Goal: Task Accomplishment & Management: Contribute content

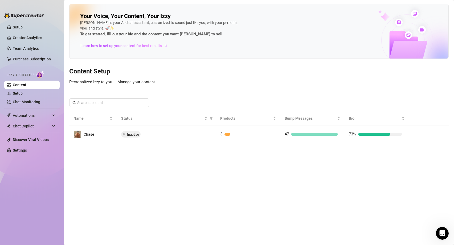
scroll to position [220, 0]
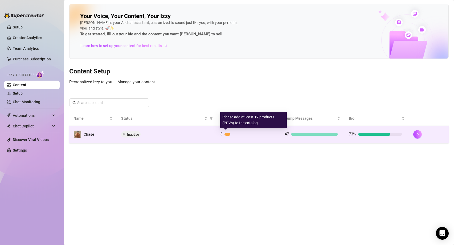
click at [260, 132] on div "3" at bounding box center [246, 134] width 53 height 6
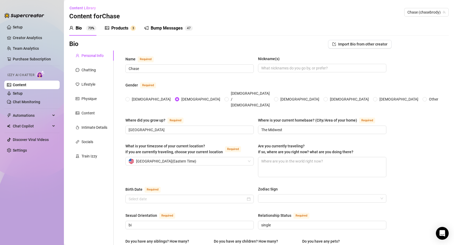
radio input "true"
type input "[DATE]"
click at [87, 158] on div "Train Izzy" at bounding box center [89, 156] width 16 height 6
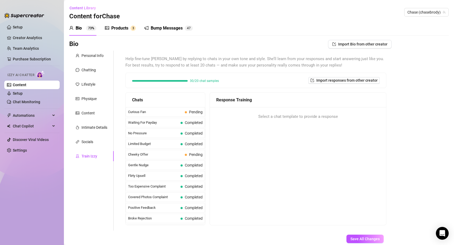
click at [121, 30] on div "Products" at bounding box center [119, 28] width 17 height 6
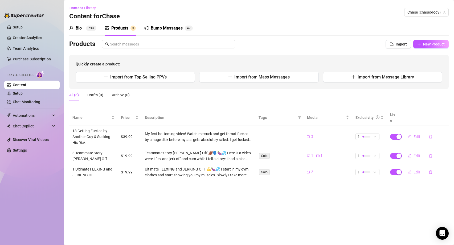
click at [421, 168] on button "Edit" at bounding box center [413, 172] width 21 height 9
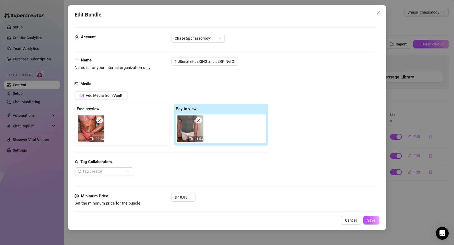
scroll to position [145, 0]
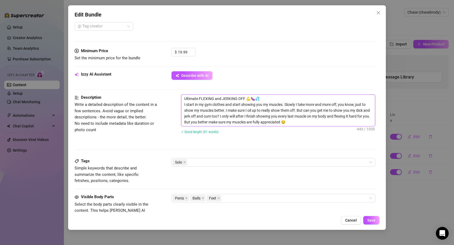
click at [184, 98] on textarea "Ultimate FLEXING and JERKING OFF 💪🍆💦 I start in my gym clothes and start showin…" at bounding box center [278, 110] width 194 height 31
type textarea "#Ultimate FLEXING and JERKING OFF 💪🍆💦 I start in my gym clothes and start showi…"
type textarea "# Ultimate FLEXING and JERKING OFF 💪🍆💦 I start in my gym clothes and start show…"
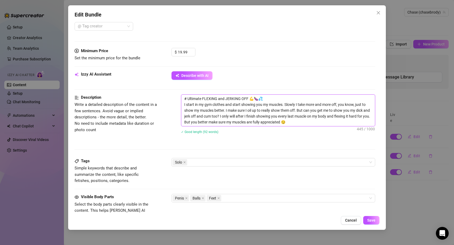
type textarea "# 1Ultimate FLEXING and JERKING OFF 💪🍆💦 I start in my gym clothes and start sho…"
type textarea "# 1 Ultimate FLEXING and JERKING OFF 💪🍆💦 I start in my gym clothes and start sh…"
click at [370, 220] on span "Save" at bounding box center [371, 220] width 8 height 4
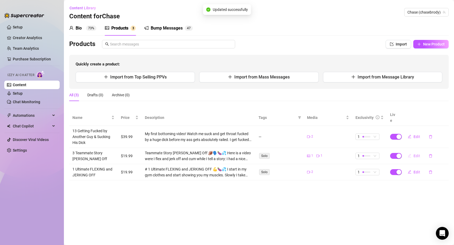
click at [414, 154] on span "Edit" at bounding box center [416, 156] width 7 height 4
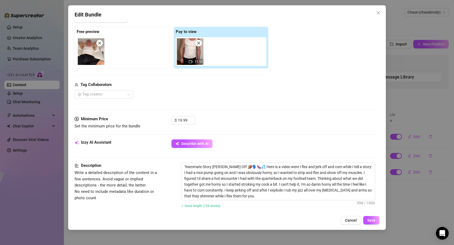
scroll to position [177, 0]
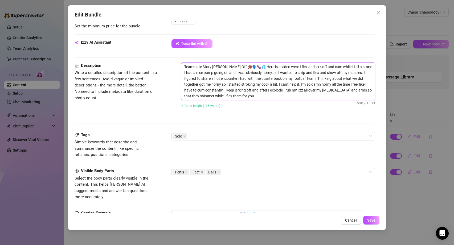
click at [183, 66] on textarea "Teammate Story [PERSON_NAME] Off 🏈🗣️🍆💦 Here is a video were I flex and jerk off…" at bounding box center [278, 81] width 194 height 37
type textarea "#Teammate Story [PERSON_NAME] Off 🏈🗣️🍆💦 Here is a video were I flex and jerk of…"
type textarea "# Teammate Story [PERSON_NAME] Off 🏈🗣️🍆💦 Here is a video were I flex and jerk o…"
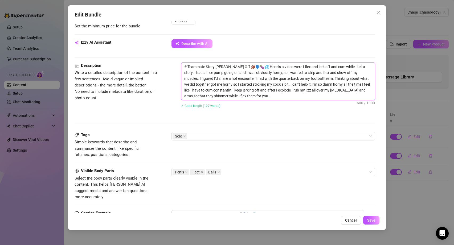
type textarea "# 3Teammate Story [PERSON_NAME] Off 🏈🗣️🍆💦 Here is a video were I flex and jerk …"
type textarea "# 3 Teammate Story [PERSON_NAME] Off 🏈🗣️🍆💦 Here is a video were I flex and jerk…"
click at [370, 220] on span "Save" at bounding box center [371, 220] width 8 height 4
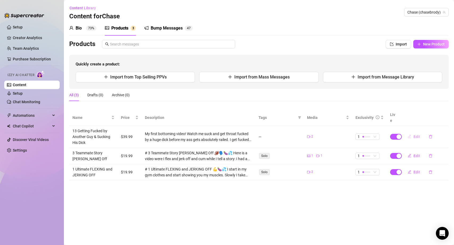
click at [417, 135] on span "Edit" at bounding box center [416, 137] width 7 height 4
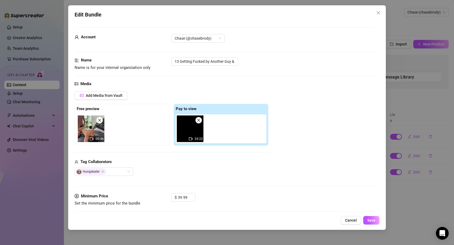
scroll to position [195, 0]
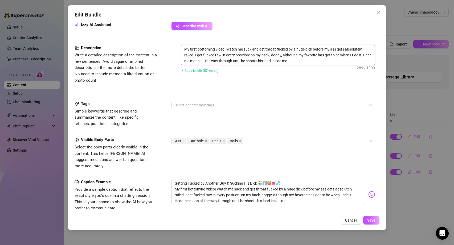
click at [183, 49] on textarea "My first bottoming video! Watch me suck and get throat fucked by a huge dick be…" at bounding box center [278, 55] width 194 height 20
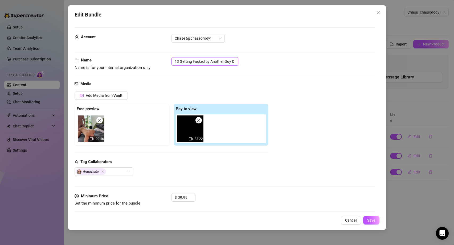
click at [189, 59] on input "13 Getting Fucked by Another Guy & Sucking His Dick" at bounding box center [204, 61] width 67 height 9
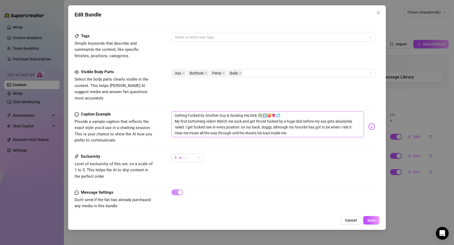
scroll to position [207, 0]
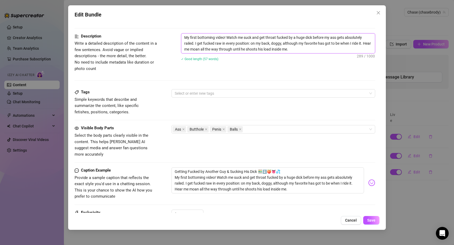
click at [182, 37] on textarea "My first bottoming video! Watch me suck and get throat fucked by a huge dick be…" at bounding box center [278, 44] width 194 height 20
paste textarea "13 Getting Fucked by Another Guy & Sucking His Dick"
type textarea "13 Getting Fucked by Another Guy & Sucking His DickMy first bottoming video! Wa…"
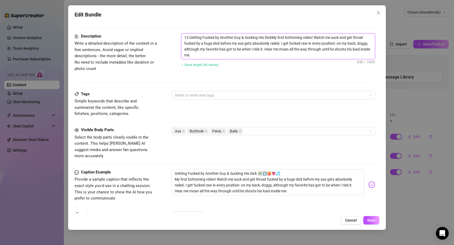
type textarea "13 Getting Fucked by Another Guy & Sucking His Dick My first bottoming video! W…"
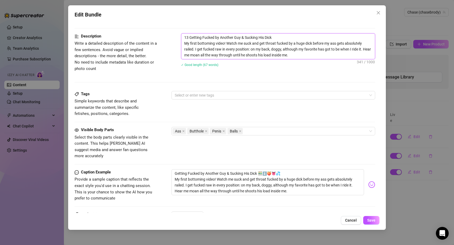
click at [184, 36] on textarea "13 Getting Fucked by Another Guy & Sucking His Dick My first bottoming video! W…" at bounding box center [278, 47] width 194 height 26
type textarea "#13 Getting Fucked by Another Guy & Sucking His Dick My first bottoming video! …"
type textarea "# 13 Getting Fucked by Another Guy & Sucking His Dick My first bottoming video!…"
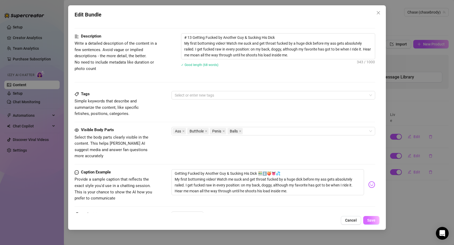
click at [371, 218] on span "Save" at bounding box center [371, 220] width 8 height 4
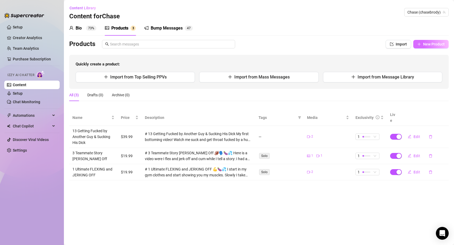
click at [424, 44] on span "New Product" at bounding box center [434, 44] width 22 height 4
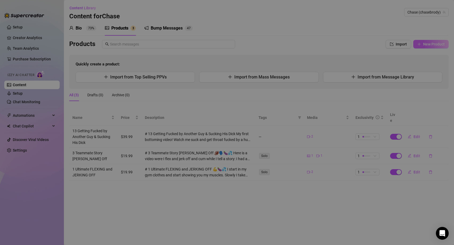
type textarea "Type your message here..."
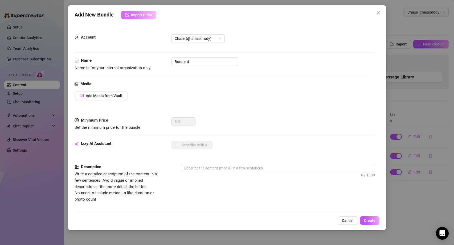
click at [132, 14] on span "Import PPVs" at bounding box center [141, 15] width 21 height 4
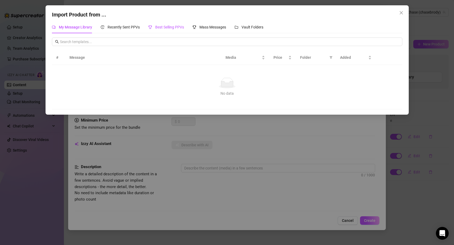
click at [170, 25] on span "Best Selling PPVs" at bounding box center [169, 27] width 29 height 4
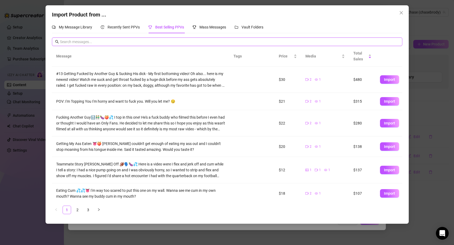
click at [176, 43] on input "text" at bounding box center [229, 42] width 339 height 6
type input "g @ p i n g"
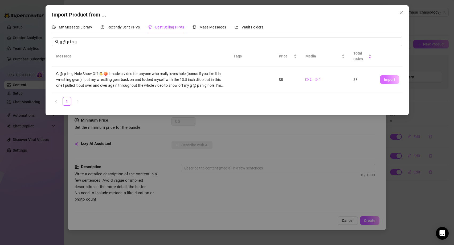
click at [389, 77] on button "Import" at bounding box center [389, 79] width 19 height 9
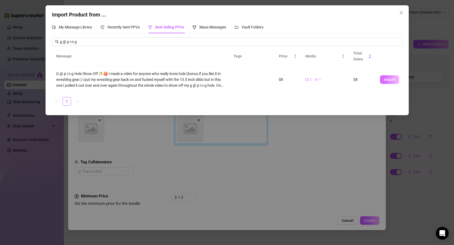
type textarea "G @ p i n g Hole Show Off 🤼🍑 I made a video for anyone who really loves hole (b…"
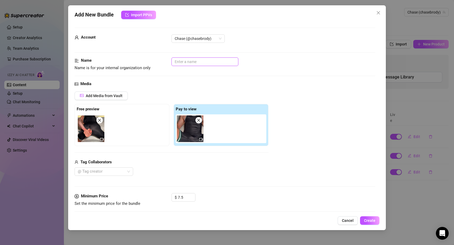
click at [208, 62] on input "text" at bounding box center [204, 61] width 67 height 9
paste input "#2: G @ p i n g Hole Show Off"
click at [177, 61] on input "#2: G @ p i n g Hole Show Off" at bounding box center [204, 61] width 67 height 9
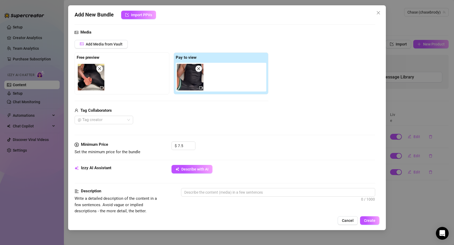
scroll to position [53, 0]
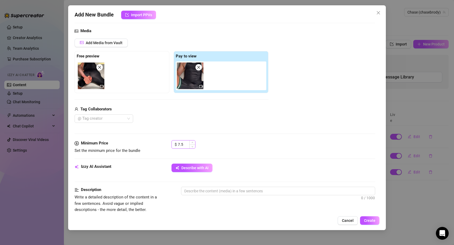
type input "2 G @ p i n g Hole Show Off"
click at [180, 143] on input "7.5" at bounding box center [186, 145] width 17 height 8
click at [119, 118] on div at bounding box center [101, 118] width 51 height 7
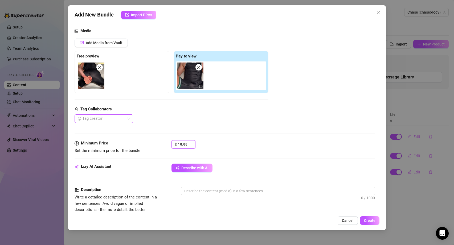
type input "19.99"
click at [139, 97] on div "Add Media from Vault Free preview Pay to view Tag Collaborators @ Tag creator" at bounding box center [172, 81] width 194 height 85
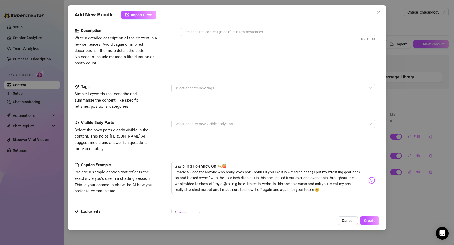
scroll to position [216, 0]
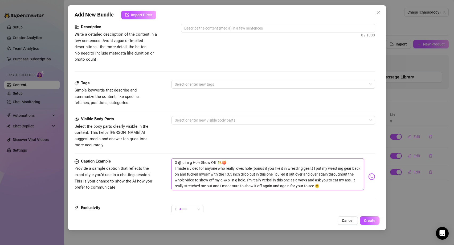
click at [214, 175] on textarea "G @ p i n g Hole Show Off 🤼🍑 I made a video for anyone who really loves hole (b…" at bounding box center [267, 174] width 193 height 32
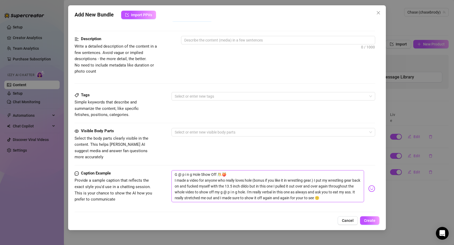
scroll to position [155, 0]
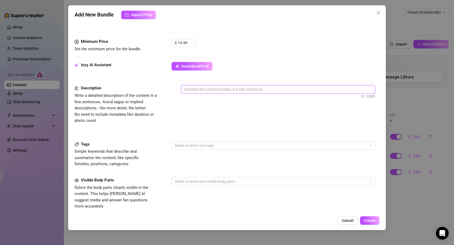
click at [189, 90] on textarea at bounding box center [278, 89] width 194 height 8
paste textarea "G @ p i n g Hole Show Off 🤼🍑 I made a video for anyone who really loves hole (b…"
type textarea "G @ p i n g Hole Show Off 🤼🍑 I made a video for anyone who really loves hole (b…"
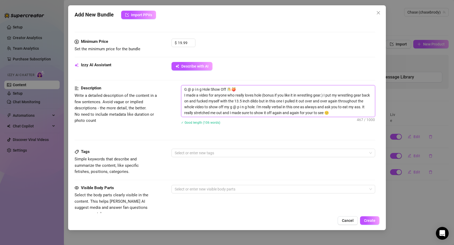
scroll to position [0, 0]
click at [183, 89] on textarea "G @ p i n g Hole Show Off 🤼🍑 I made a video for anyone who really loves hole (b…" at bounding box center [278, 100] width 194 height 31
type textarea "#G @ p i n g Hole Show Off 🤼🍑 I made a video for anyone who really loves hole (…"
type textarea "# G @ p i n g Hole Show Off 🤼🍑 I made a video for anyone who really loves hole …"
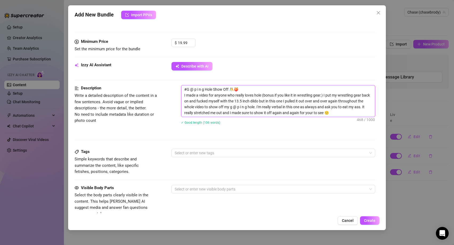
type textarea "# G @ p i n g Hole Show Off 🤼🍑 I made a video for anyone who really loves hole …"
type textarea "# 2G @ p i n g Hole Show Off 🤼🍑 I made a video for anyone who really loves hole…"
type textarea "# 2 G @ p i n g Hole Show Off 🤼🍑 I made a video for anyone who really loves hol…"
click at [197, 154] on div at bounding box center [270, 152] width 196 height 7
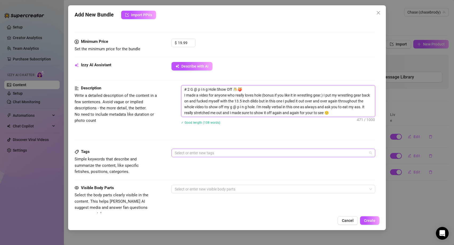
type textarea "# 2 G @ p i n g Hole Show Off 🤼🍑 I made a video for anyone who really loves hol…"
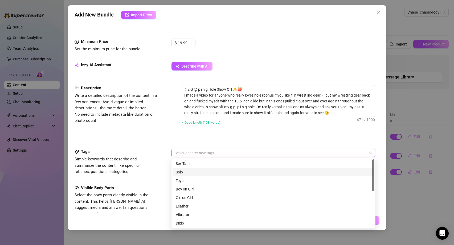
click at [185, 174] on div "Solo" at bounding box center [273, 172] width 195 height 6
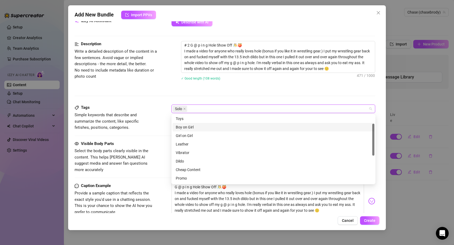
scroll to position [18, 0]
click at [187, 160] on div "Dildo" at bounding box center [273, 161] width 195 height 6
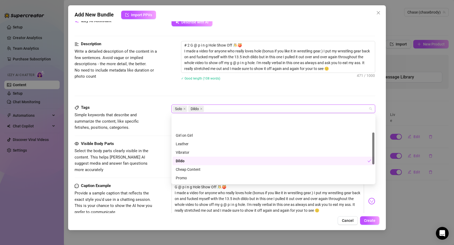
scroll to position [77, 0]
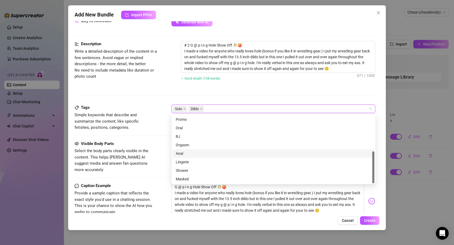
click at [180, 150] on div "Anal" at bounding box center [273, 153] width 202 height 9
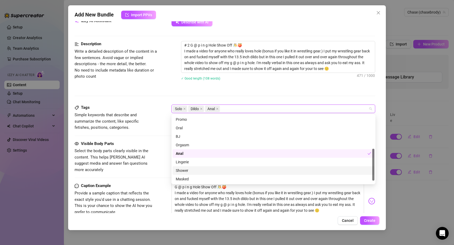
scroll to position [64, 0]
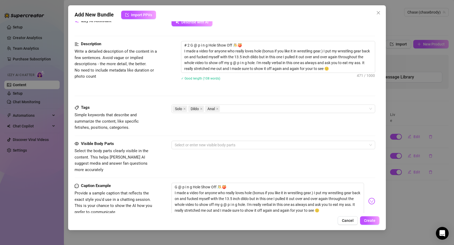
click at [154, 124] on span "Simple keywords that describe and summarize the content, like specific fetishes…" at bounding box center [115, 121] width 80 height 19
click at [202, 144] on div at bounding box center [270, 144] width 196 height 7
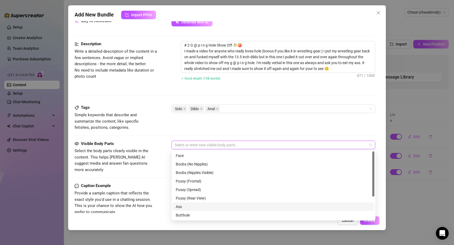
click at [194, 208] on div "Ass" at bounding box center [273, 207] width 195 height 6
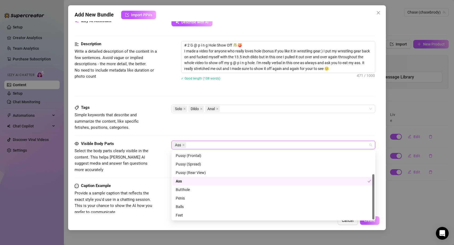
scroll to position [34, 0]
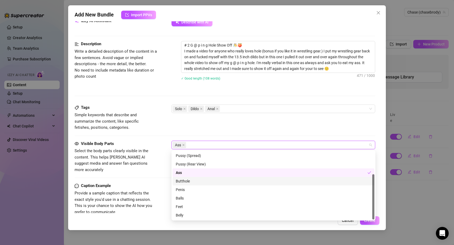
click at [192, 181] on div "Butthole" at bounding box center [273, 181] width 195 height 6
click at [159, 167] on div "Visible Body Parts Select the body parts clearly visible in the content. This h…" at bounding box center [225, 157] width 301 height 32
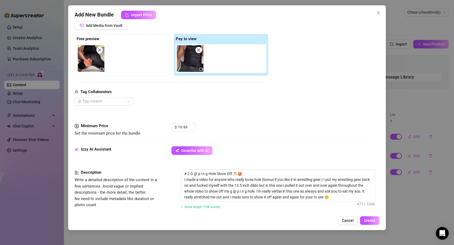
scroll to position [0, 0]
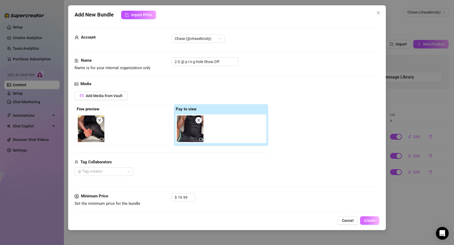
click at [374, 222] on span "Create" at bounding box center [369, 220] width 11 height 4
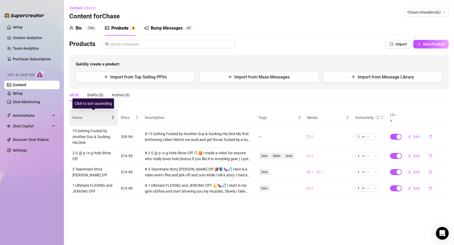
click at [86, 116] on span "Name" at bounding box center [91, 118] width 38 height 6
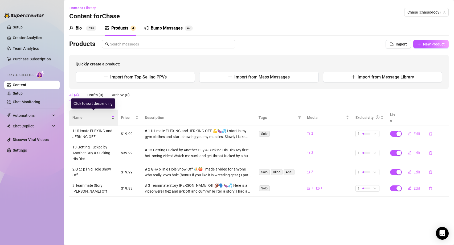
click at [86, 116] on span "Name" at bounding box center [91, 118] width 38 height 6
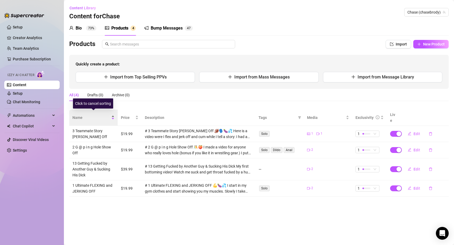
click at [86, 116] on span "Name" at bounding box center [91, 118] width 38 height 6
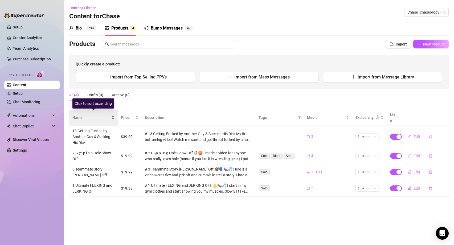
click at [86, 116] on span "Name" at bounding box center [91, 118] width 38 height 6
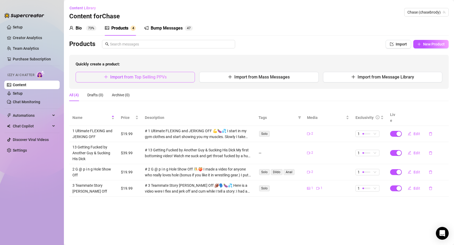
click at [161, 77] on span "Import from Top Selling PPVs" at bounding box center [138, 77] width 56 height 5
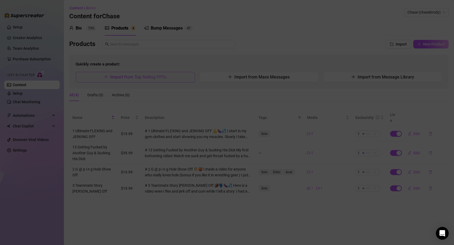
type textarea "Type your message here..."
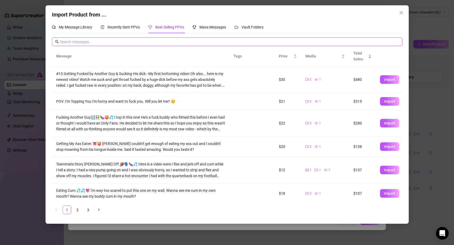
click at [130, 42] on input "text" at bounding box center [229, 42] width 339 height 6
paste input "Edged a"
type input "Edged"
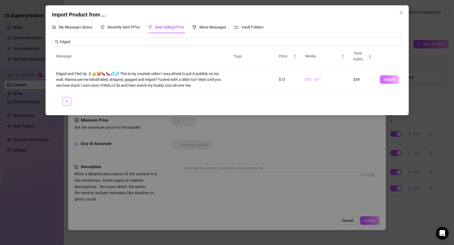
click at [384, 80] on span "Import" at bounding box center [389, 79] width 11 height 4
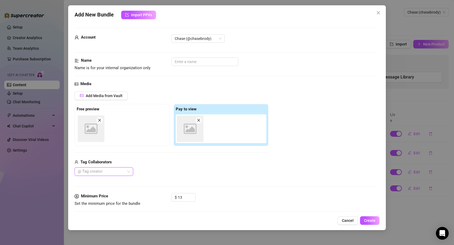
type textarea "Edged and Tied Up 🪢🔐🍑🍆🍆💦💦 This is my craziest video! I was afraid to put it pub…"
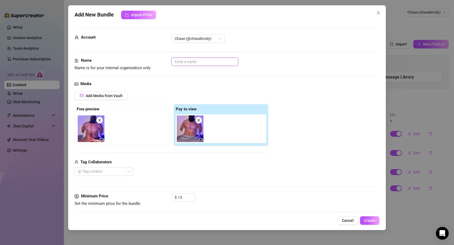
click at [195, 65] on input "text" at bounding box center [204, 61] width 67 height 9
click at [204, 61] on input "text" at bounding box center [204, 61] width 67 height 9
paste input "#4 Edged and Tied Up"
click at [176, 62] on input "#4 Edged and Tied Up" at bounding box center [204, 61] width 67 height 9
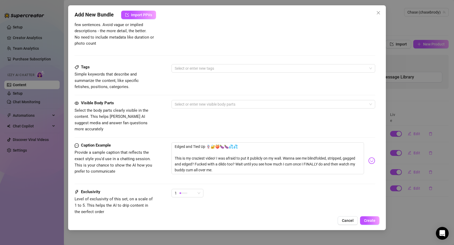
scroll to position [248, 0]
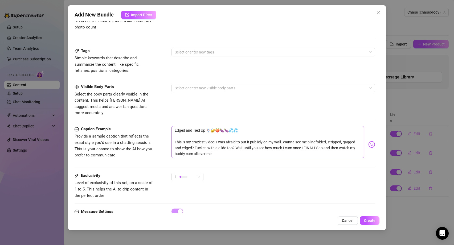
type input "4 Edged and Tied Up"
click at [189, 130] on textarea "Edged and Tied Up 🪢🔐🍑🍆🍆💦💦 This is my craziest video! I was afraid to put it pub…" at bounding box center [267, 142] width 193 height 32
type textarea "Edged and Tied Up 🪢🔐🍑🍆🍆💦💦 This is my craziest video! I was afraid to put it pub…"
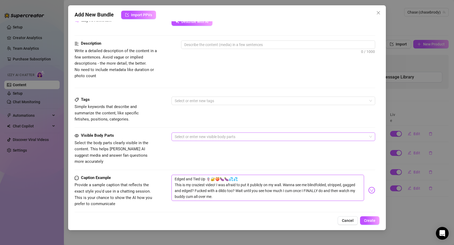
scroll to position [198, 0]
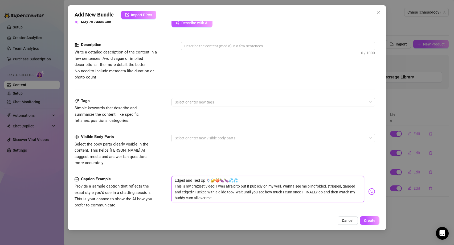
click at [218, 185] on textarea "Edged and Tied Up 🪢🔐🍑🍆🍆💦💦 This is my craziest video! I was afraid to put it pub…" at bounding box center [267, 189] width 193 height 26
type textarea "Edged and Tied Up 🪢🔐🍑🍆🍆💦💦 This is my craziest video! I was afraid to put it pub…"
click at [192, 48] on textarea at bounding box center [278, 46] width 194 height 8
paste textarea "Edged and Tied Up 🪢🔐🍑🍆🍆💦💦 This is my craziest video! I was afraid to put it pub…"
type textarea "Edged and Tied Up 🪢🔐🍑🍆🍆💦💦 This is my craziest video! I was afraid to put it pub…"
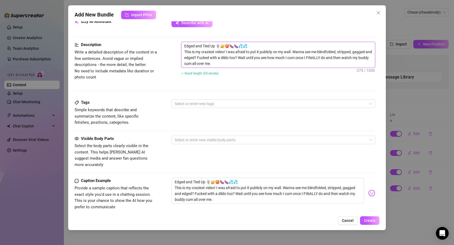
scroll to position [0, 0]
click at [184, 46] on textarea "Edged and Tied Up 🪢🔐🍑🍆🍆💦💦 This is my craziest video! I was afraid to put it pub…" at bounding box center [278, 55] width 194 height 26
type textarea "#Edged and Tied Up 🪢🔐🍑🍆🍆💦💦 This is my craziest video! I was afraid to put it pu…"
type textarea "# Edged and Tied Up 🪢🔐🍑🍆🍆💦💦 This is my craziest video! I was afraid to put it p…"
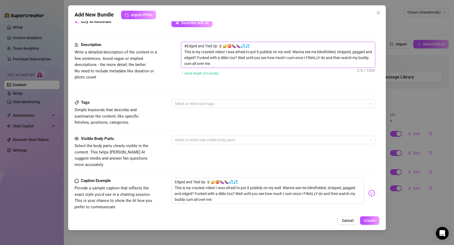
type textarea "# Edged and Tied Up 🪢🔐🍑🍆🍆💦💦 This is my craziest video! I was afraid to put it p…"
type textarea "# 4Edged and Tied Up 🪢🔐🍑🍆🍆💦💦 This is my craziest video! I was afraid to put it …"
type textarea "# 4 Edged and Tied Up 🪢🔐🍑🍆🍆💦💦 This is my craziest video! I was afraid to put it…"
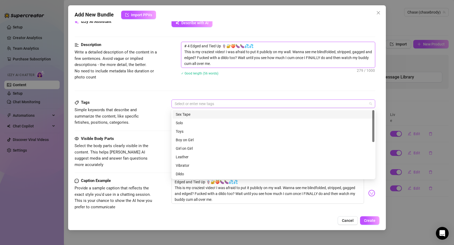
click at [189, 102] on div at bounding box center [270, 103] width 196 height 7
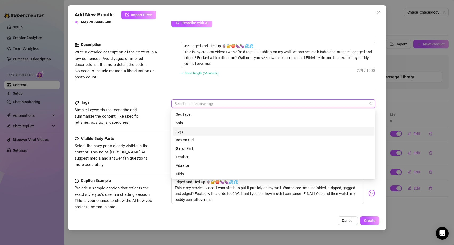
click at [188, 131] on div "Toys" at bounding box center [273, 132] width 195 height 6
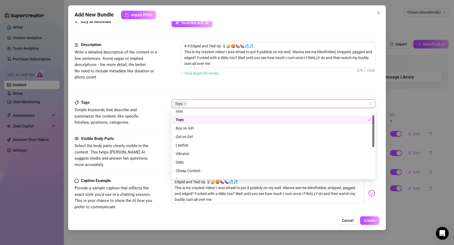
scroll to position [13, 0]
click at [182, 163] on div "Dildo" at bounding box center [273, 161] width 195 height 6
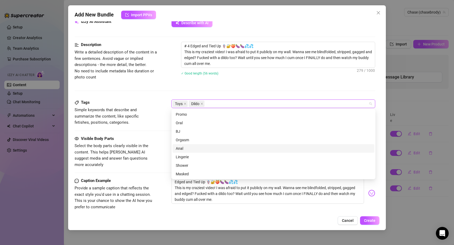
click at [207, 150] on div "Anal" at bounding box center [273, 149] width 195 height 6
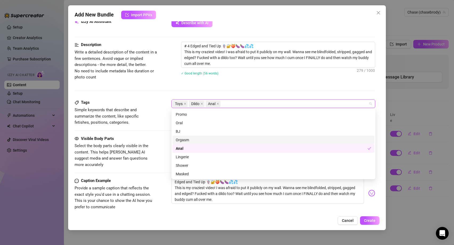
click at [199, 141] on div "Orgasm" at bounding box center [273, 140] width 195 height 6
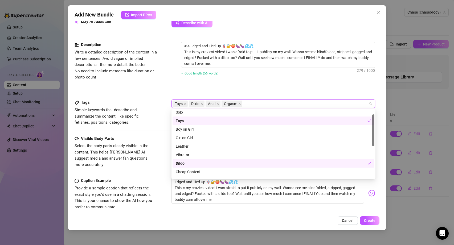
scroll to position [0, 0]
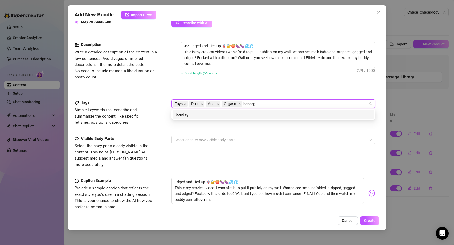
type input "bondage"
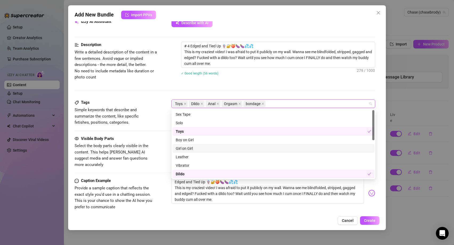
click at [158, 145] on div "Visible Body Parts Select the body parts clearly visible in the content. This h…" at bounding box center [225, 152] width 301 height 32
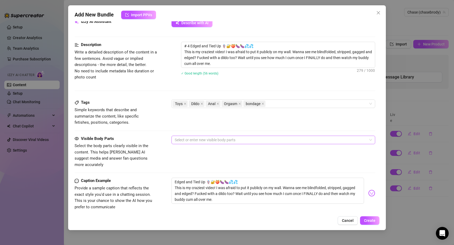
click at [192, 140] on div at bounding box center [270, 139] width 196 height 7
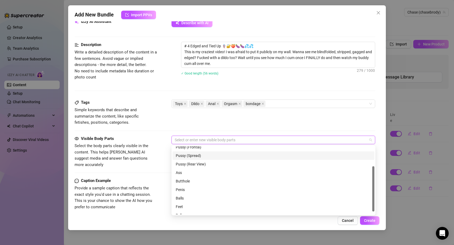
scroll to position [30, 0]
click at [197, 174] on div "Ass" at bounding box center [273, 172] width 195 height 6
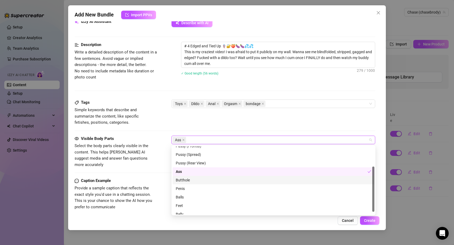
click at [195, 181] on div "Butthole" at bounding box center [273, 180] width 195 height 6
click at [188, 192] on div "Penis" at bounding box center [273, 188] width 202 height 9
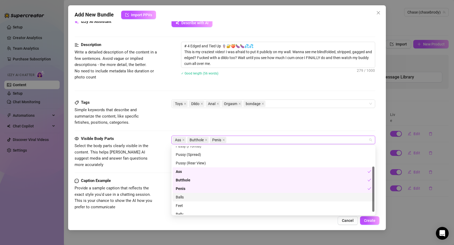
click at [187, 201] on div "Balls" at bounding box center [273, 197] width 202 height 9
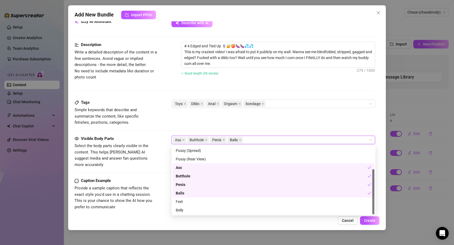
click at [160, 178] on div "Caption Example Provide a sample caption that reflects the exact style you'd us…" at bounding box center [225, 194] width 301 height 32
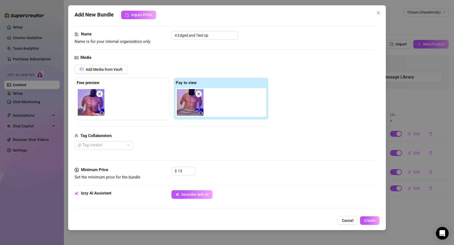
scroll to position [0, 0]
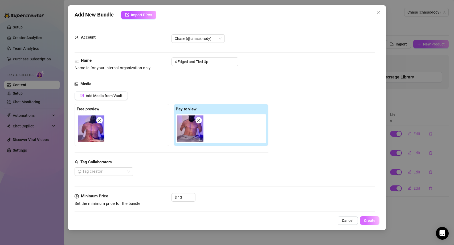
click at [370, 222] on span "Create" at bounding box center [369, 220] width 11 height 4
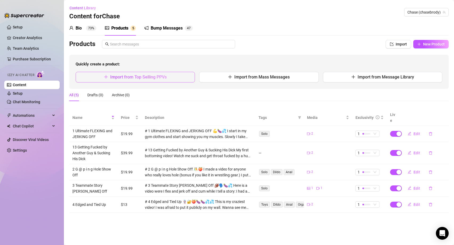
click at [156, 77] on span "Import from Top Selling PPVs" at bounding box center [138, 77] width 56 height 5
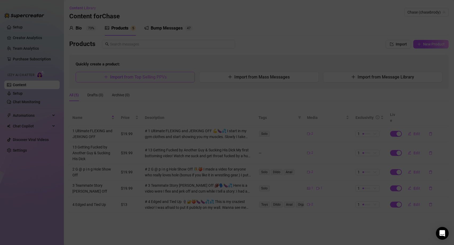
type textarea "Type your message here..."
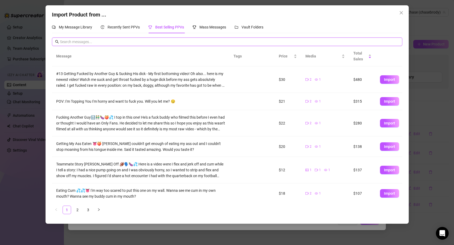
click at [110, 43] on input "text" at bounding box center [229, 42] width 339 height 6
paste input "#5 Eating Cum 💦💦👅 I'm way too scared to put this one on my wall. Wanna see me c…"
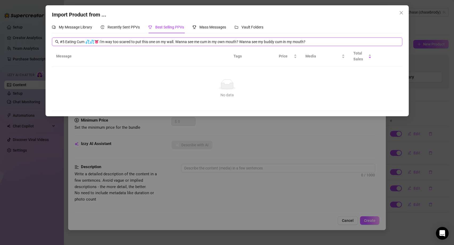
drag, startPoint x: 85, startPoint y: 42, endPoint x: 433, endPoint y: 37, distance: 348.4
click at [433, 37] on div "Import Product from ... My Message Library Recently Sent PPVs Best Selling PPVs…" at bounding box center [227, 122] width 454 height 245
click at [309, 42] on input "#5 Eating Cum 💦💦👅 I'm way too scared to put this one on my wall. Wanna see me c…" at bounding box center [229, 42] width 339 height 6
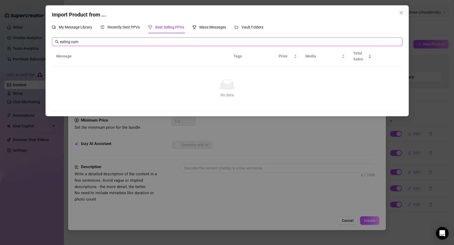
type input "eating cum"
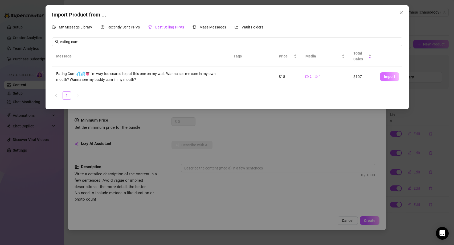
click at [392, 79] on button "Import" at bounding box center [389, 76] width 19 height 9
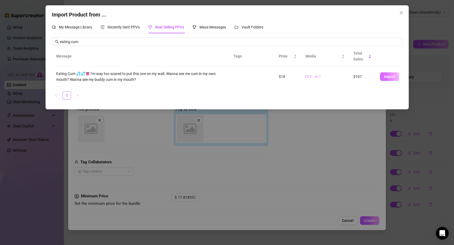
type textarea "Eating Cum 💦💦👅 I'm way too scared to put this one on my wall. Wanna see me cum …"
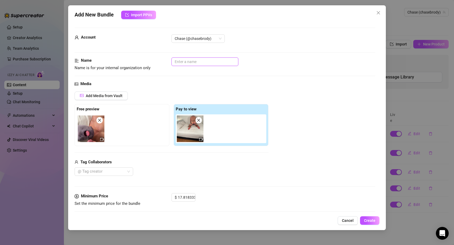
click at [205, 63] on input "text" at bounding box center [204, 61] width 67 height 9
paste input "#5 Eating Cum 💦💦👅"
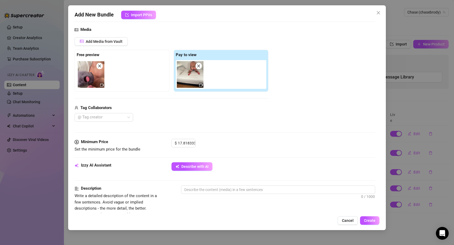
scroll to position [63, 0]
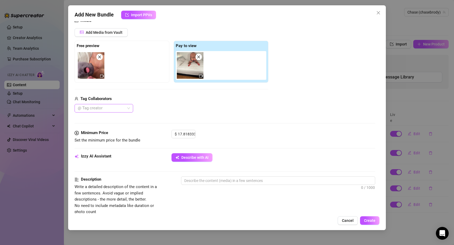
click at [98, 105] on div at bounding box center [101, 108] width 51 height 7
type input "#5 Eating Cum 💦💦👅"
click at [99, 119] on div "[PERSON_NAME]" at bounding box center [104, 119] width 50 height 6
click at [196, 117] on div "Media Add Media from Vault Free preview Pay to view Tag Collaborators [PERSON_N…" at bounding box center [225, 74] width 301 height 112
click at [183, 134] on input "17.818333" at bounding box center [186, 134] width 17 height 8
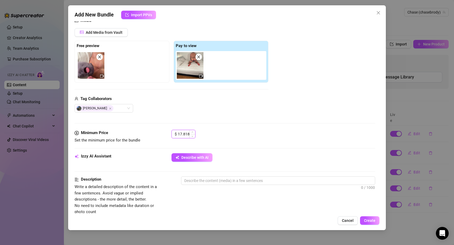
click at [183, 134] on input "17.818333" at bounding box center [186, 134] width 17 height 8
type input "21.99"
click at [201, 184] on textarea at bounding box center [278, 181] width 194 height 8
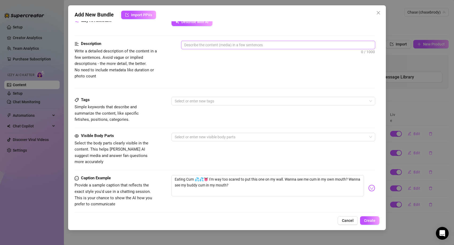
scroll to position [199, 0]
click at [205, 175] on textarea "Eating Cum 💦💦👅 I'm way too scared to put this one on my wall. Wanna see me cum …" at bounding box center [267, 185] width 193 height 21
type textarea "Eating Cum 💦💦👅 I'm way too scared to put this one on my wall. Wanna see me cum …"
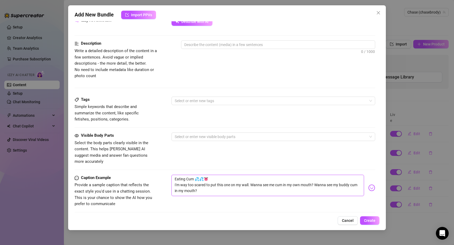
drag, startPoint x: 204, startPoint y: 185, endPoint x: 154, endPoint y: 164, distance: 54.1
click at [154, 164] on form "Account Chase (@chasebrody) Name Name is for your internal organization only #5…" at bounding box center [225, 55] width 301 height 455
type textarea "Eating Cum 💦💦👅 I'm way too scared to put this one on my wall. Wanna see me cum …"
click at [198, 46] on textarea at bounding box center [278, 45] width 194 height 8
paste textarea "Eating Cum 💦💦👅 I'm way too scared to put this one on my wall. Wanna see me cum …"
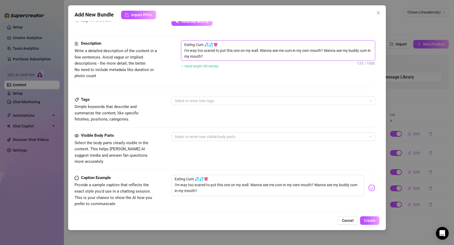
scroll to position [0, 0]
type textarea "Eating Cum 💦💦👅 I'm way too scared to put this one on my wall. Wanna see me cum …"
click at [184, 44] on textarea "Eating Cum 💦💦👅 I'm way too scared to put this one on my wall. Wanna see me cum …" at bounding box center [278, 51] width 194 height 20
type textarea "#Eating Cum 💦💦👅 I'm way too scared to put this one on my wall. Wanna see me cum…"
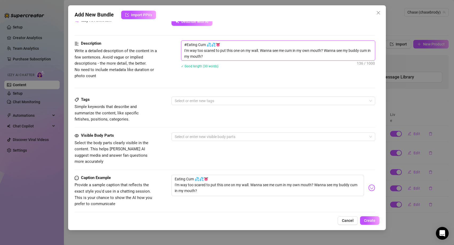
type textarea "#5Eating Cum 💦💦👅 I'm way too scared to put this one on my wall. Wanna see me cu…"
type textarea "#Eating Cum 💦💦👅 I'm way too scared to put this one on my wall. Wanna see me cum…"
type textarea "# Eating Cum 💦💦👅 I'm way too scared to put this one on my wall. Wanna see me cu…"
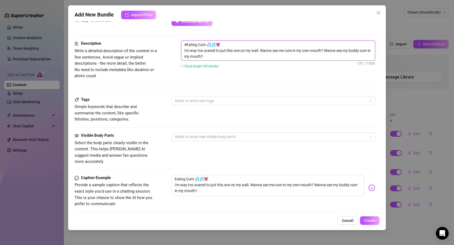
type textarea "# Eating Cum 💦💦👅 I'm way too scared to put this one on my wall. Wanna see me cu…"
type textarea "# 5Eating Cum 💦💦👅 I'm way too scared to put this one on my wall. Wanna see me c…"
type textarea "# 5 Eating Cum 💦💦👅 I'm way too scared to put this one on my wall. Wanna see me …"
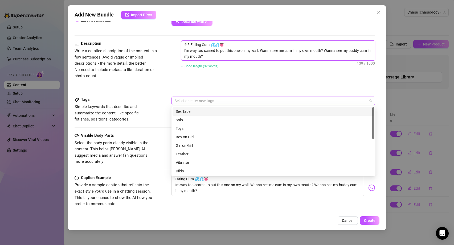
click at [213, 102] on div at bounding box center [270, 100] width 196 height 7
type textarea "# 5 Eating Cum 💦💦👅 I'm way too scared to put this one on my wall. Wanna see me …"
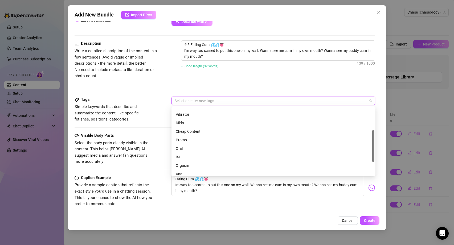
scroll to position [77, 0]
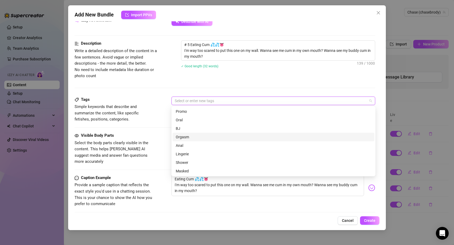
click at [187, 138] on div "Orgasm" at bounding box center [273, 137] width 195 height 6
click at [150, 146] on span "Select the body parts clearly visible in the content. This helps [PERSON_NAME] …" at bounding box center [115, 152] width 80 height 25
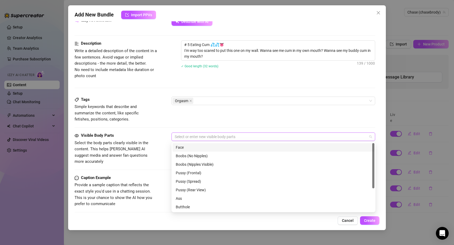
click at [210, 135] on div at bounding box center [270, 136] width 196 height 7
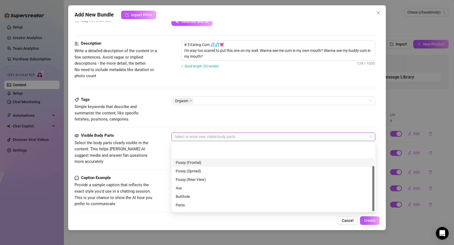
scroll to position [34, 0]
click at [182, 164] on div "Ass" at bounding box center [273, 165] width 195 height 6
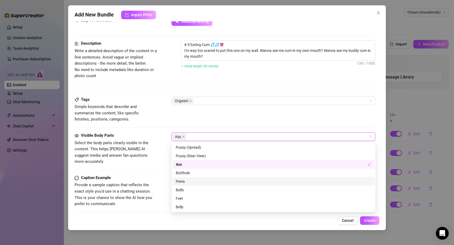
click at [182, 182] on div "Penis" at bounding box center [273, 182] width 195 height 6
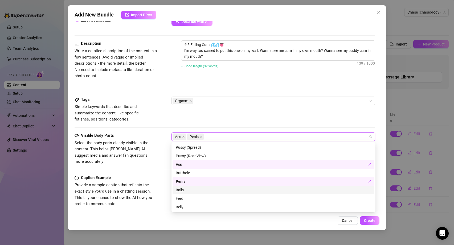
click at [181, 190] on div "Balls" at bounding box center [273, 190] width 195 height 6
click at [148, 183] on span "Provide a sample caption that reflects the exact style you'd use in a chatting …" at bounding box center [113, 195] width 77 height 24
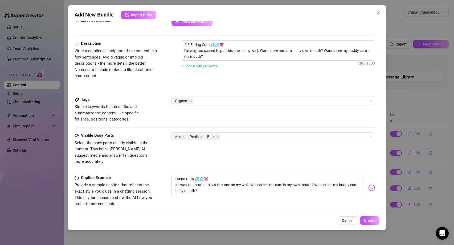
scroll to position [263, 0]
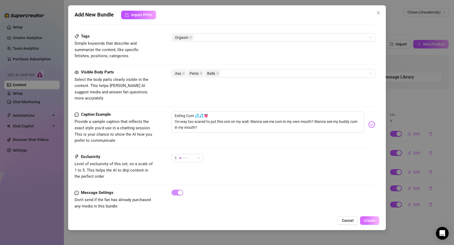
click at [368, 222] on span "Create" at bounding box center [369, 220] width 11 height 4
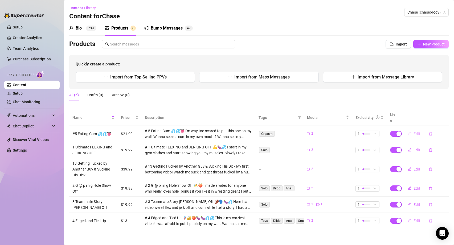
click at [415, 132] on span "Edit" at bounding box center [416, 134] width 7 height 4
type textarea "Eating Cum 💦💦👅 I'm way too scared to put this one on my wall. Wanna see me cum …"
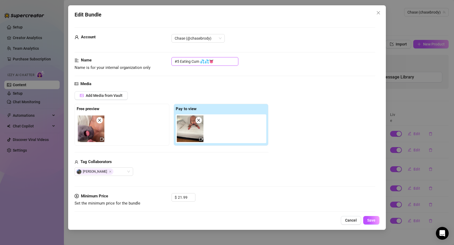
click at [178, 62] on input "#5 Eating Cum 💦💦👅" at bounding box center [204, 61] width 67 height 9
type input "5 Eating Cum 💦💦👅"
click at [375, 218] on span "Save" at bounding box center [371, 220] width 8 height 4
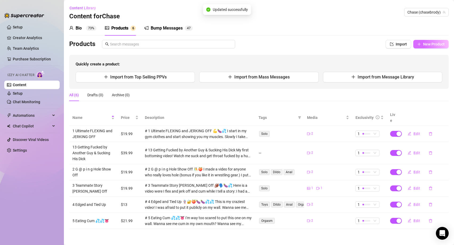
click at [425, 42] on span "New Product" at bounding box center [434, 44] width 22 height 4
type textarea "Type your message here..."
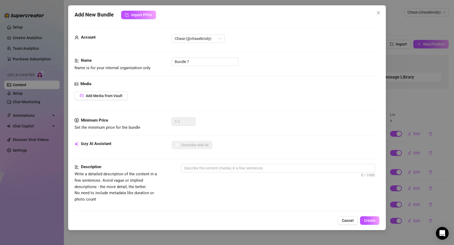
click at [138, 8] on div "Add New Bundle Import PPVs Account Chase (@chasebrody) Name Name is for your in…" at bounding box center [227, 117] width 318 height 225
click at [138, 13] on span "Import PPVs" at bounding box center [141, 15] width 21 height 4
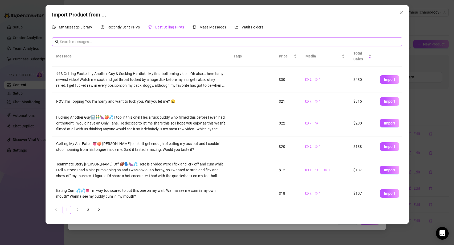
click at [98, 42] on input "text" at bounding box center [229, 42] width 339 height 6
type input "flexing"
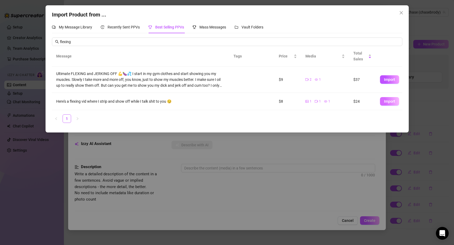
click at [391, 104] on button "Import" at bounding box center [389, 101] width 19 height 9
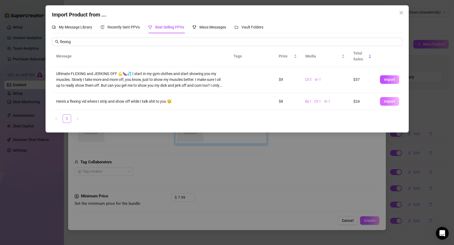
type textarea "Here's a flexing vid where I strip and show off while I talk shit to you 😏"
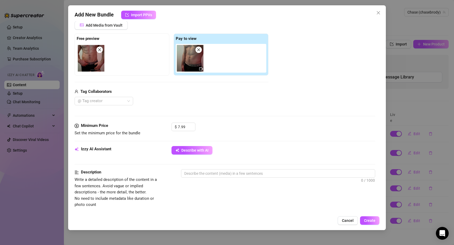
scroll to position [0, 0]
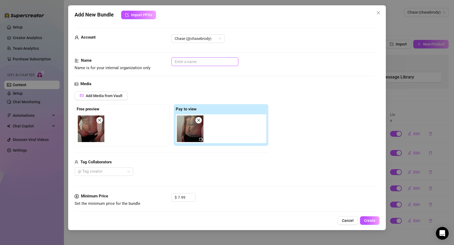
click at [193, 61] on input "text" at bounding box center [204, 61] width 67 height 9
paste input "#6 Flexing 💪💪"
click at [177, 62] on input "#6 Flexing 💪💪" at bounding box center [204, 61] width 67 height 9
drag, startPoint x: 190, startPoint y: 62, endPoint x: 235, endPoint y: 66, distance: 45.2
click at [235, 66] on div "Name Name is for your internal organization only 6 Flexing 💪💪" at bounding box center [225, 64] width 301 height 14
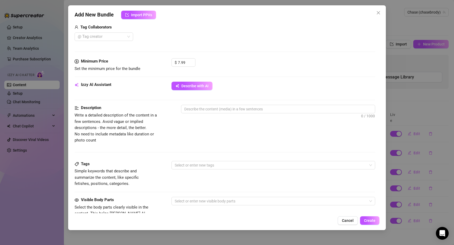
scroll to position [176, 0]
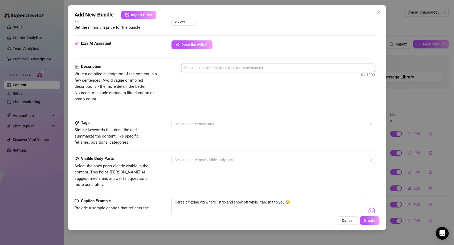
type input "6 Flexing"
click at [223, 69] on textarea at bounding box center [278, 68] width 194 height 8
click at [216, 67] on textarea at bounding box center [278, 68] width 194 height 8
drag, startPoint x: 297, startPoint y: 196, endPoint x: 125, endPoint y: 176, distance: 173.3
click at [125, 176] on form "Account Chase (@chasebrody) Name Name is for your internal organization only 6 …" at bounding box center [225, 79] width 301 height 455
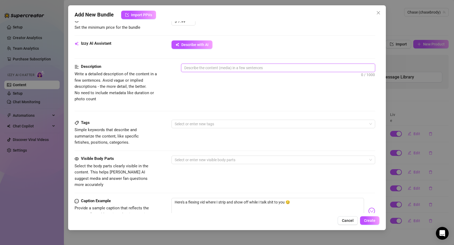
click at [199, 67] on textarea at bounding box center [278, 68] width 194 height 8
paste textarea "Here's a flexing vid where I strip and show off while I talk shit to you 😏"
type textarea "Here's a flexing vid where I strip and show off while I talk shit to you 😏"
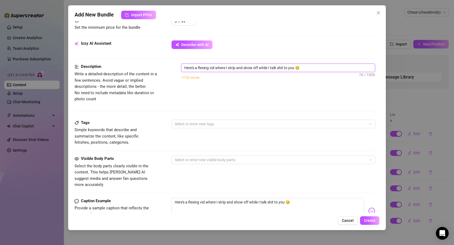
type textarea "Here's a flexing vid where I strip and show off while I talk shit to you 😏 I"
type textarea "Here's a flexing vid where I strip and show off while I talk shit to you 😏 I s"
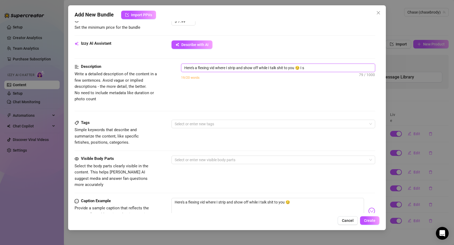
type textarea "Here's a flexing vid where I strip and show off while I talk shit to you 😏 I sl"
type textarea "Here's a flexing vid where I strip and show off while I talk shit to you 😏 I slo"
type textarea "Here's a flexing vid where I strip and show off while I talk shit to you 😏 I sl…"
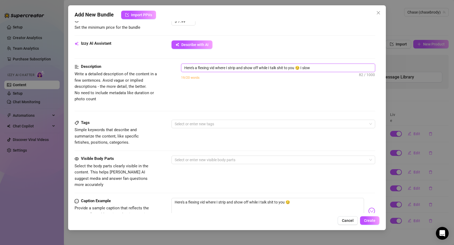
type textarea "Here's a flexing vid where I strip and show off while I talk shit to you 😏 I sl…"
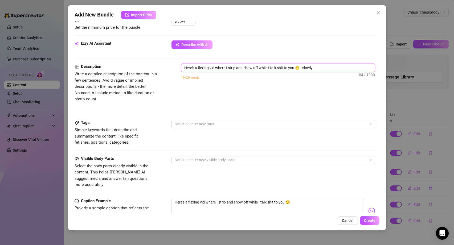
type textarea "Here's a flexing vid where I strip and show off while I talk shit to you 😏 I sl…"
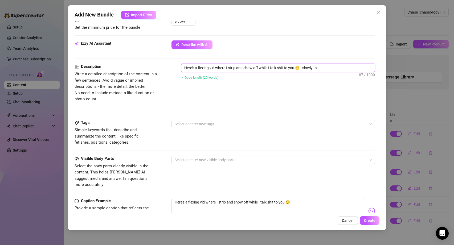
type textarea "Here's a flexing vid where I strip and show off while I talk shit to you 😏 I sl…"
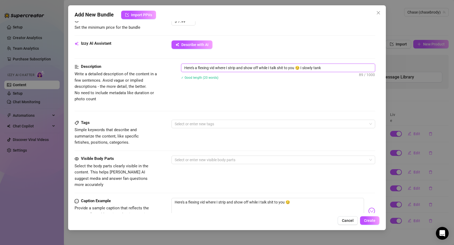
type textarea "Here's a flexing vid where I strip and show off while I talk shit to you 😏 I sl…"
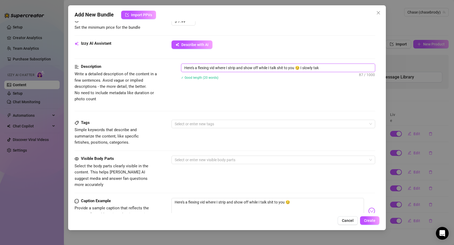
type textarea "Here's a flexing vid where I strip and show off while I talk shit to you 😏 I sl…"
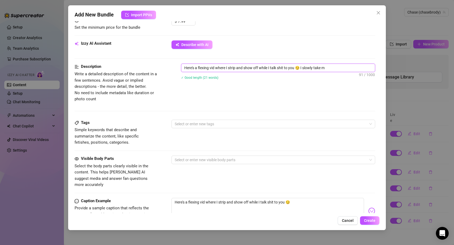
type textarea "Here's a flexing vid where I strip and show off while I talk shit to you 😏 I sl…"
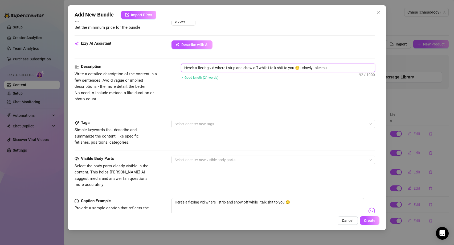
type textarea "Here's a flexing vid where I strip and show off while I talk shit to you 😏 I sl…"
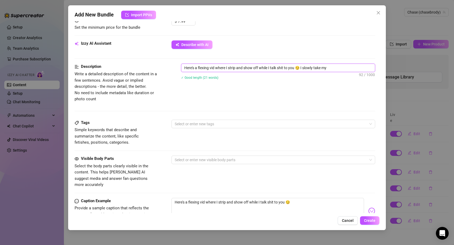
type textarea "Here's a flexing vid where I strip and show off while I talk shit to you 😏 I sl…"
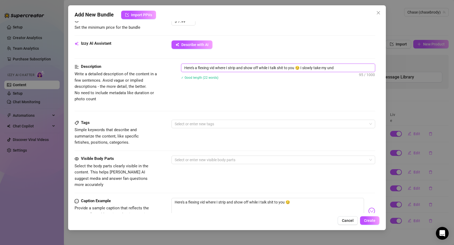
type textarea "Here's a flexing vid where I strip and show off while I talk shit to you 😏 I sl…"
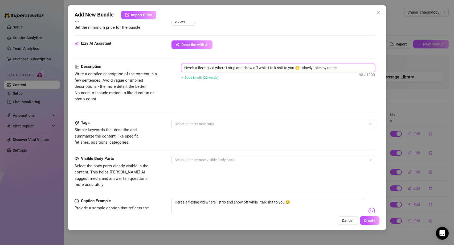
type textarea "Here's a flexing vid where I strip and show off while I talk shit to you 😏 I sl…"
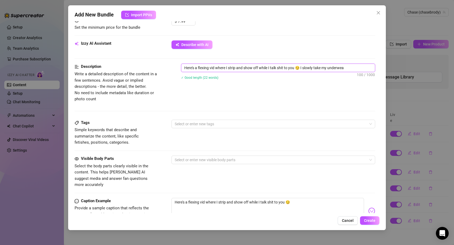
type textarea "Here's a flexing vid where I strip and show off while I talk shit to you 😏 I sl…"
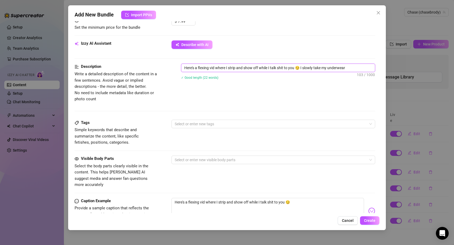
type textarea "Here's a flexing vid where I strip and show off while I talk shit to you 😏 I sl…"
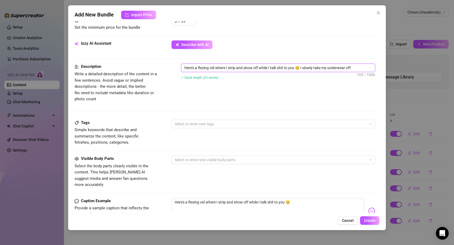
type textarea "Here's a flexing vid where I strip and show off while I talk shit to you 😏 I sl…"
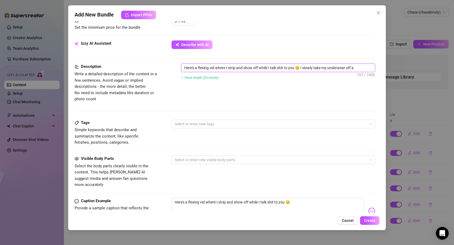
type textarea "Here's a flexing vid where I strip and show off while I talk shit to you 😏 I sl…"
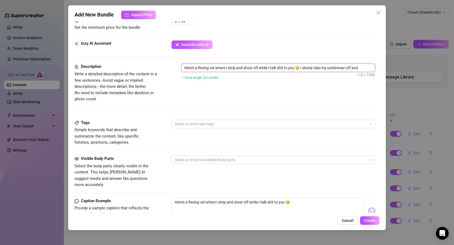
type textarea "Here's a flexing vid where I strip and show off while I talk shit to you 😏 I sl…"
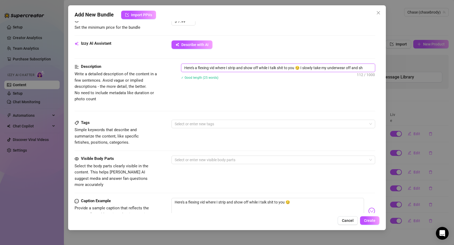
type textarea "Here's a flexing vid where I strip and show off while I talk shit to you 😏 I sl…"
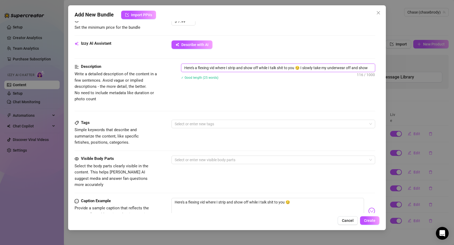
type textarea "Here's a flexing vid where I strip and show off while I talk shit to you 😏 I sl…"
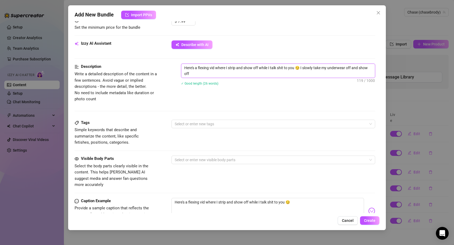
type textarea "Here's a flexing vid where I strip and show off while I talk shit to you 😏 I sl…"
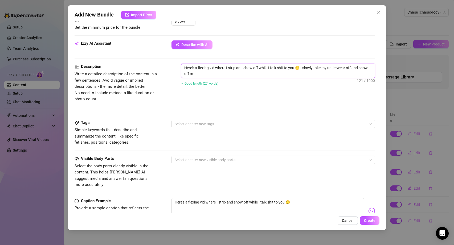
type textarea "Here's a flexing vid where I strip and show off while I talk shit to you 😏 I sl…"
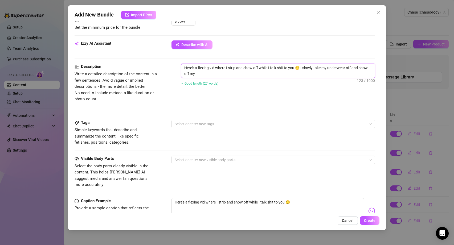
type textarea "Here's a flexing vid where I strip and show off while I talk shit to you 😏 I sl…"
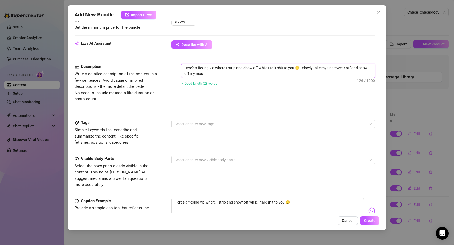
type textarea "Here's a flexing vid where I strip and show off while I talk shit to you 😏 I sl…"
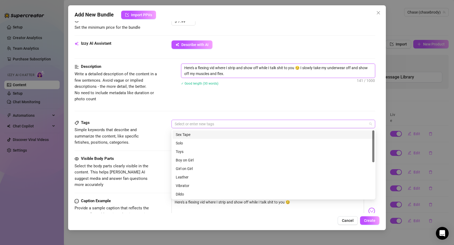
click at [210, 122] on div at bounding box center [270, 123] width 196 height 7
click at [186, 123] on div at bounding box center [270, 123] width 196 height 7
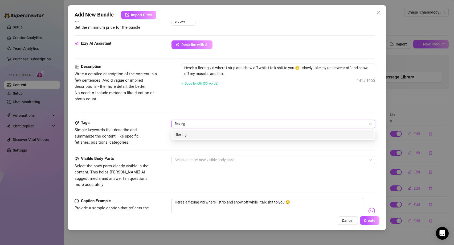
click at [187, 135] on div "flexing" at bounding box center [273, 135] width 195 height 6
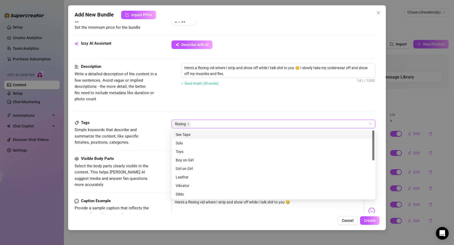
click at [151, 104] on div "Description Write a detailed description of the content in a few sentences. Avo…" at bounding box center [225, 92] width 301 height 56
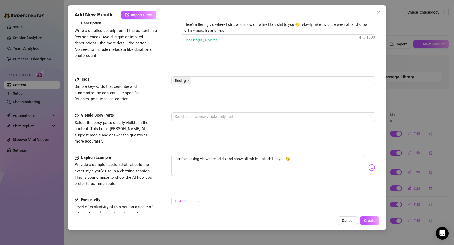
scroll to position [236, 0]
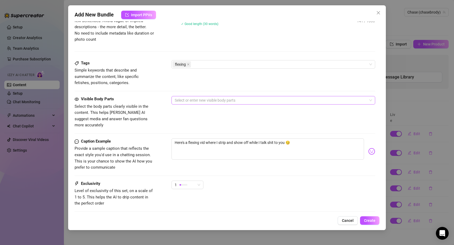
click at [201, 97] on div at bounding box center [270, 100] width 196 height 7
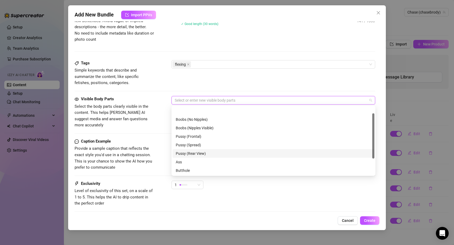
scroll to position [34, 0]
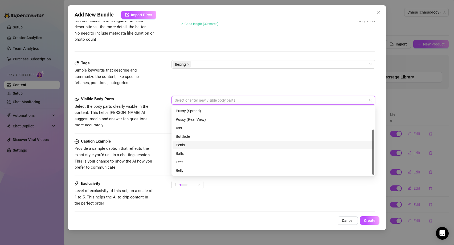
click at [183, 146] on div "Penis" at bounding box center [273, 145] width 195 height 6
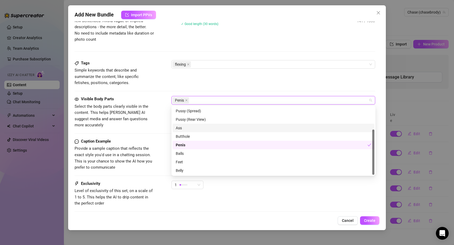
click at [181, 127] on div "Ass" at bounding box center [273, 128] width 195 height 6
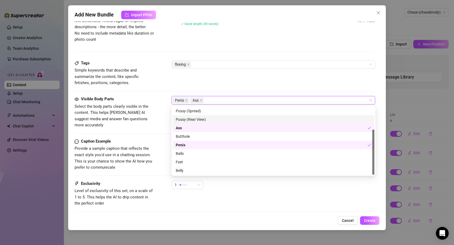
click at [159, 109] on div "Visible Body Parts Select the body parts clearly visible in the content. This h…" at bounding box center [225, 112] width 301 height 32
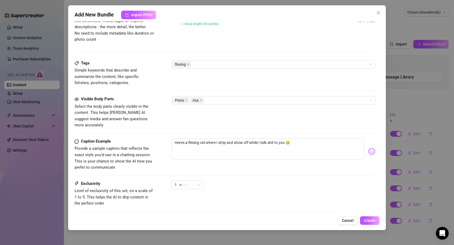
scroll to position [263, 0]
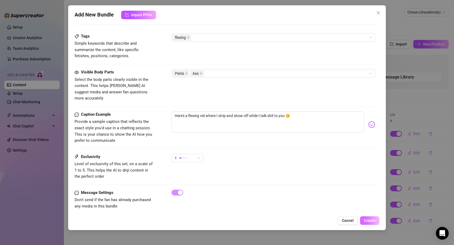
click at [372, 224] on button "Create" at bounding box center [369, 220] width 19 height 9
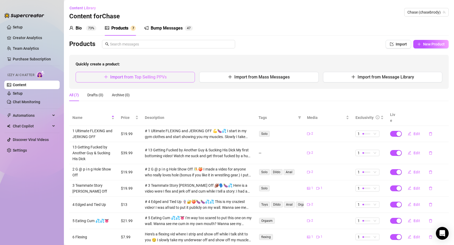
click at [149, 79] on span "Import from Top Selling PPVs" at bounding box center [138, 77] width 56 height 5
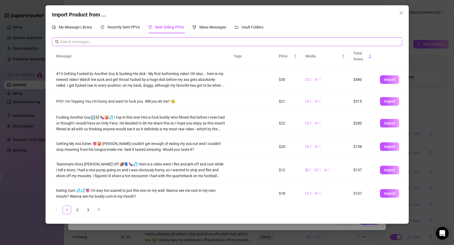
click at [142, 44] on input "text" at bounding box center [229, 42] width 339 height 6
paste input "Getting My Ass Eaten 👅🍑"
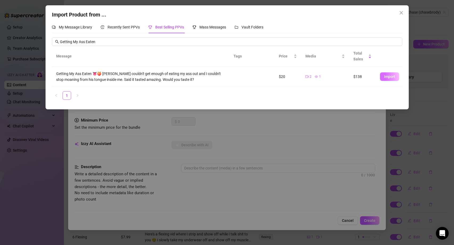
click at [384, 79] on span "Import" at bounding box center [389, 77] width 11 height 4
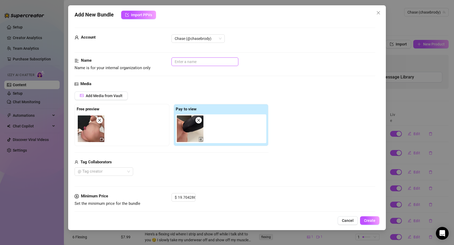
click at [193, 62] on input "text" at bounding box center [204, 61] width 67 height 9
paste input "#7 Getting My Ass Eaten 👅🍑"
click at [176, 62] on input "#7 Getting My Ass Eaten 👅🍑" at bounding box center [204, 61] width 67 height 9
click at [224, 61] on input "7 Getting My Ass Eaten 👅🍑" at bounding box center [204, 61] width 67 height 9
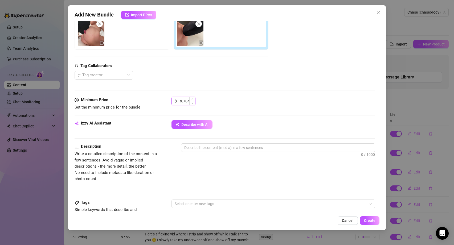
click at [183, 99] on input "19.704286" at bounding box center [186, 101] width 17 height 8
click at [105, 72] on div at bounding box center [101, 75] width 51 height 7
click at [101, 87] on div "[PERSON_NAME]" at bounding box center [104, 86] width 50 height 6
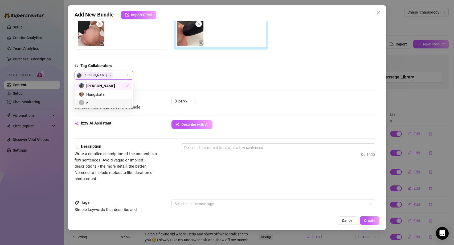
click at [151, 146] on div "Description" at bounding box center [119, 146] width 89 height 6
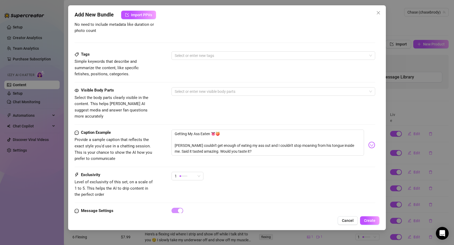
scroll to position [245, 0]
click at [187, 133] on textarea "Getting My Ass Eaten 👅🍑 [PERSON_NAME] couldn't get enough of eating my ass out …" at bounding box center [267, 142] width 193 height 26
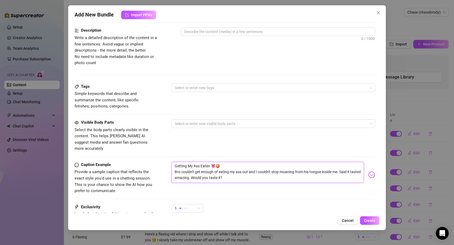
scroll to position [213, 0]
drag, startPoint x: 248, startPoint y: 172, endPoint x: 149, endPoint y: 148, distance: 101.9
click at [149, 148] on form "Account Chase (@chasebrody) Name Name is for your internal organization only 7 …" at bounding box center [225, 42] width 301 height 455
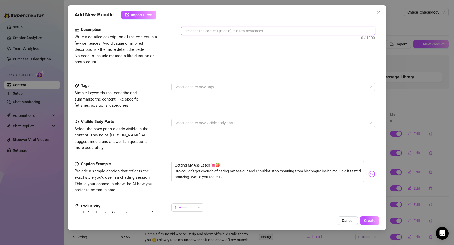
click at [208, 31] on textarea at bounding box center [278, 31] width 194 height 8
paste textarea "Getting My Ass Eaten 👅🍑 Bro couldn't get enough of eating my ass out and I coul…"
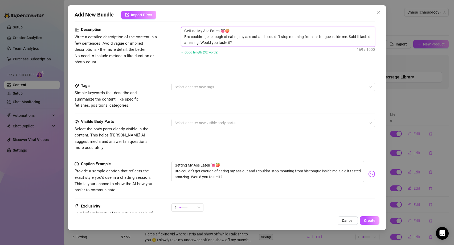
scroll to position [0, 0]
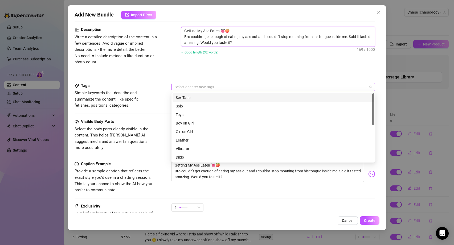
click at [192, 88] on div at bounding box center [270, 86] width 196 height 7
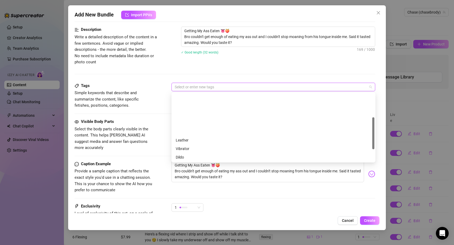
scroll to position [77, 0]
click at [181, 131] on div "Anal" at bounding box center [273, 132] width 195 height 6
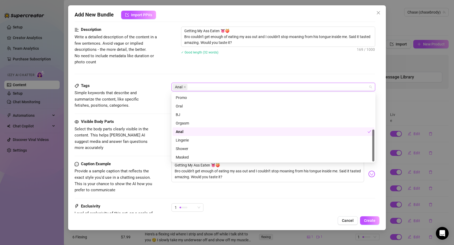
click at [181, 131] on div "Anal" at bounding box center [272, 132] width 192 height 6
click at [181, 131] on div "Anal" at bounding box center [273, 132] width 195 height 6
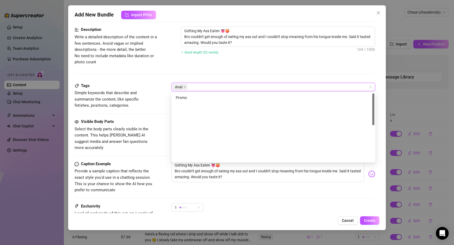
scroll to position [0, 0]
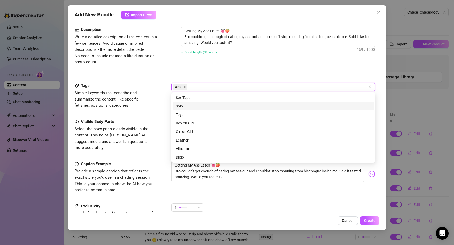
click at [157, 114] on div "Tags Simple keywords that describe and summarize the content, like specific fet…" at bounding box center [225, 101] width 301 height 36
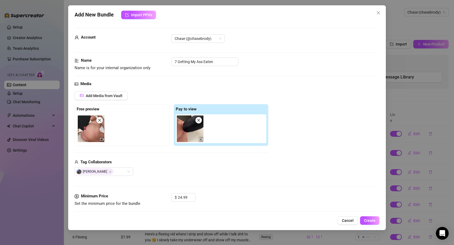
scroll to position [263, 0]
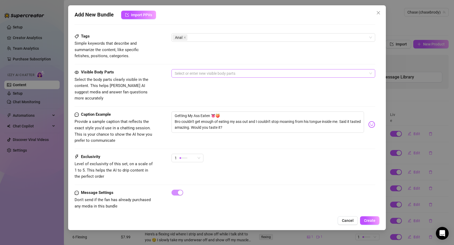
click at [204, 75] on div at bounding box center [270, 73] width 196 height 7
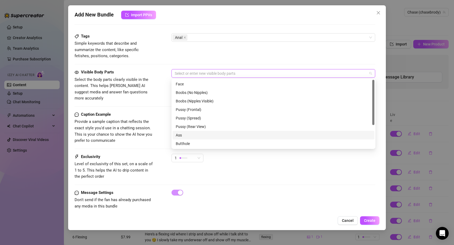
click at [180, 133] on div "Ass" at bounding box center [273, 135] width 195 height 6
click at [148, 119] on span "Provide a sample caption that reflects the exact style you'd use in a chatting …" at bounding box center [115, 131] width 80 height 25
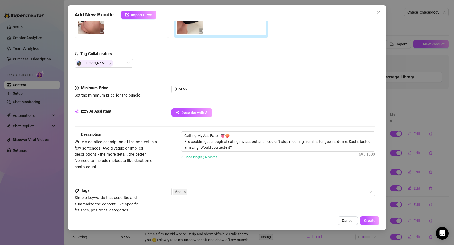
scroll to position [0, 0]
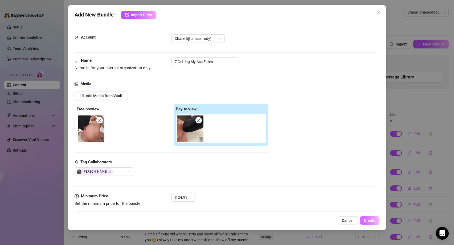
click at [368, 221] on span "Create" at bounding box center [369, 220] width 11 height 4
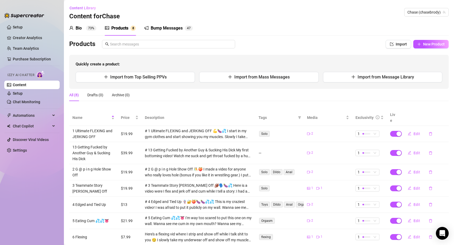
scroll to position [26, 0]
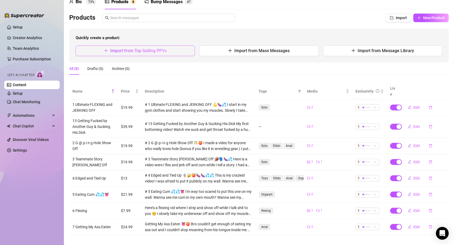
click at [128, 48] on span "Import from Top Selling PPVs" at bounding box center [138, 50] width 56 height 5
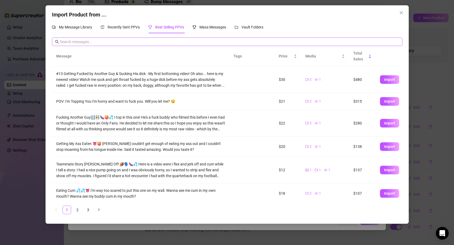
click at [178, 38] on span at bounding box center [227, 42] width 350 height 9
paste input "Me Topping Another Guy"
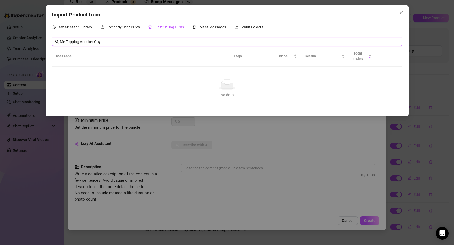
click at [66, 40] on input "Me Topping Another Guy" at bounding box center [229, 42] width 339 height 6
click at [114, 25] on span "Recently Sent PPVs" at bounding box center [124, 27] width 32 height 4
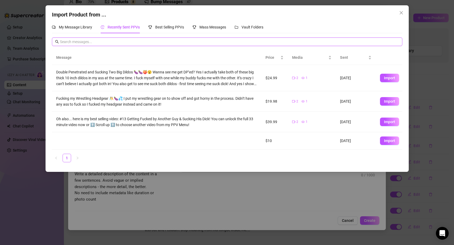
click at [98, 41] on input "text" at bounding box center [229, 42] width 339 height 6
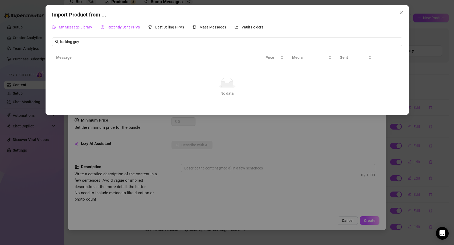
click at [76, 29] on span "My Message Library" at bounding box center [75, 27] width 33 height 4
click at [78, 43] on input "text" at bounding box center [229, 42] width 339 height 6
click at [130, 45] on span at bounding box center [227, 42] width 350 height 9
click at [132, 23] on div "Recently Sent PPVs" at bounding box center [120, 27] width 39 height 12
click at [98, 43] on input "fucking guy" at bounding box center [229, 42] width 339 height 6
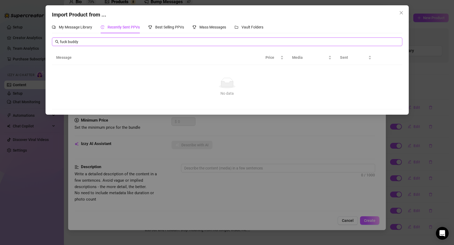
click at [94, 41] on input "fuck buddy" at bounding box center [229, 42] width 339 height 6
click at [166, 27] on span "Best Selling PPVs" at bounding box center [169, 27] width 29 height 4
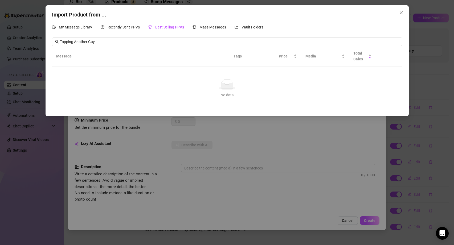
click at [129, 47] on th "Message" at bounding box center [140, 56] width 177 height 20
click at [128, 42] on input "Topping Another Guy" at bounding box center [229, 42] width 339 height 6
paste input "fuck [PERSON_NAME]"
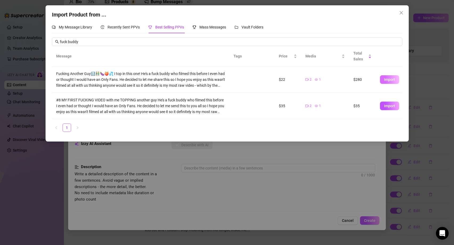
click at [387, 80] on span "Import" at bounding box center [389, 79] width 11 height 4
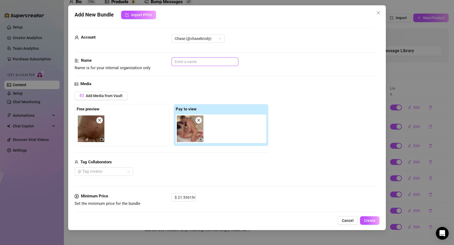
click at [187, 60] on input "text" at bounding box center [204, 61] width 67 height 9
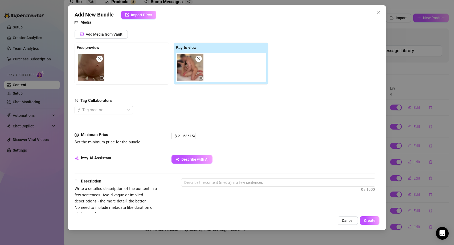
scroll to position [62, 0]
click at [188, 136] on input "21.536154" at bounding box center [186, 136] width 17 height 8
click at [119, 112] on div at bounding box center [101, 109] width 51 height 7
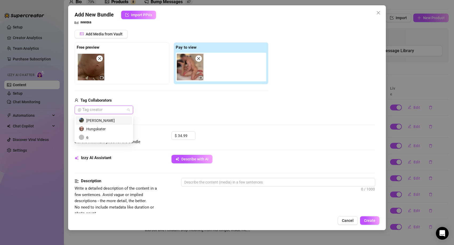
click at [101, 120] on div "[PERSON_NAME]" at bounding box center [104, 121] width 50 height 6
click at [229, 122] on div "Media Add Media from Vault Free preview Pay to view Tag Collaborators [PERSON_N…" at bounding box center [225, 75] width 301 height 112
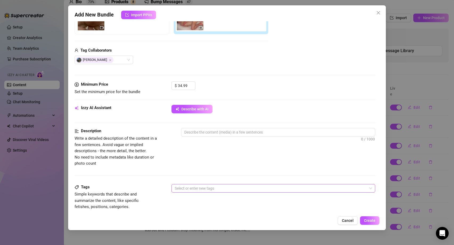
scroll to position [263, 0]
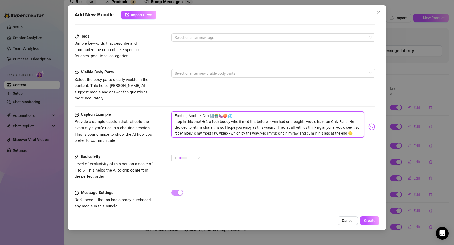
click at [189, 124] on textarea "Fucking Another Guy🔝👬🍆🍑💦 I top in this one! He's a fuck buddy who filmed this b…" at bounding box center [267, 125] width 193 height 26
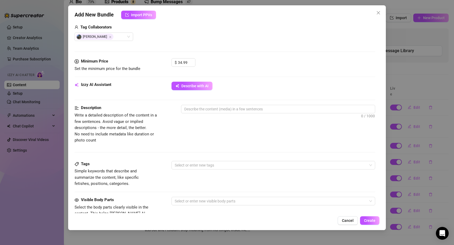
scroll to position [134, 0]
click at [200, 112] on textarea at bounding box center [278, 110] width 194 height 8
paste textarea "Fucking Another Guy🔝👬🍆🍑💦 I top in this one! He's a fuck buddy who filmed this b…"
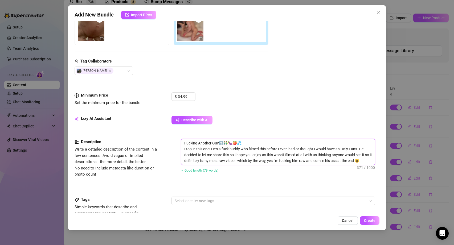
scroll to position [68, 0]
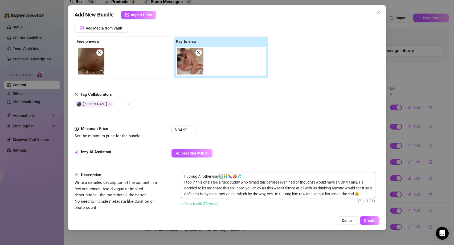
click at [183, 178] on textarea "Fucking Another Guy🔝👬🍆🍑💦 I top in this one! He's a fuck buddy who filmed this b…" at bounding box center [278, 185] width 194 height 26
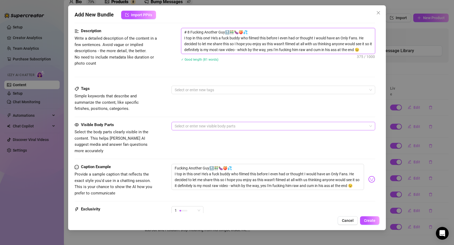
click at [201, 125] on div at bounding box center [270, 125] width 196 height 7
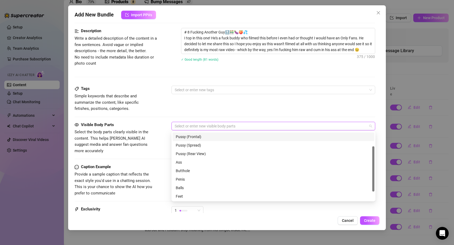
scroll to position [26, 0]
click at [186, 164] on div "Ass" at bounding box center [273, 162] width 195 height 6
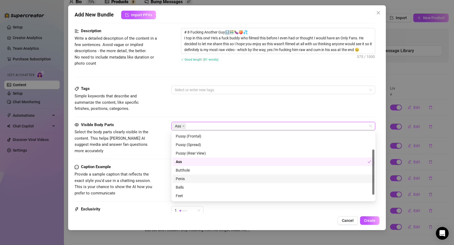
click at [190, 180] on div "Penis" at bounding box center [273, 179] width 195 height 6
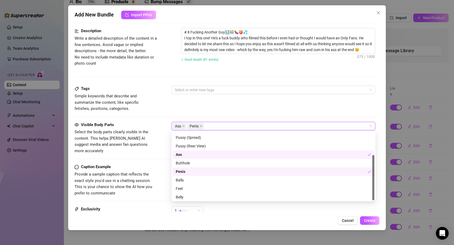
scroll to position [34, 0]
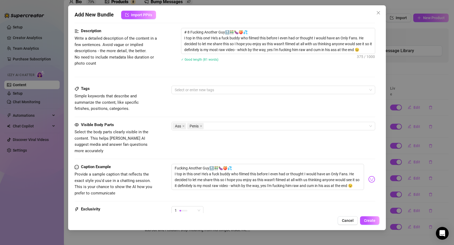
click at [155, 165] on div "Caption Example Provide a sample caption that reflects the exact style you'd us…" at bounding box center [225, 180] width 301 height 32
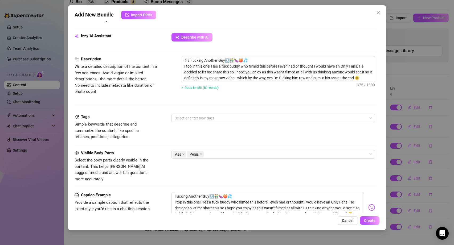
scroll to position [183, 0]
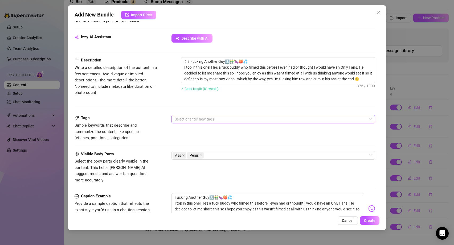
click at [207, 120] on div at bounding box center [270, 118] width 196 height 7
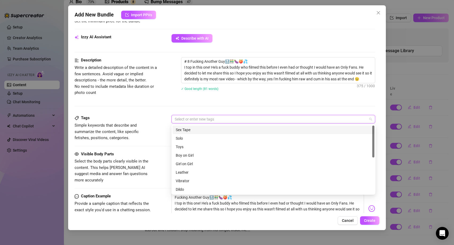
click at [190, 127] on div "Sex Tape" at bounding box center [273, 130] width 195 height 6
click at [155, 134] on div "Tags Simple keywords that describe and summarize the content, like specific fet…" at bounding box center [225, 128] width 301 height 26
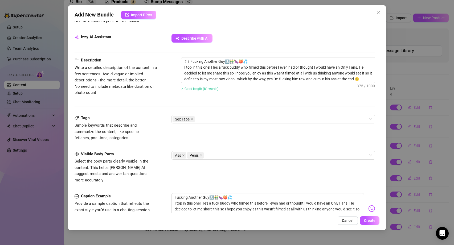
scroll to position [0, 0]
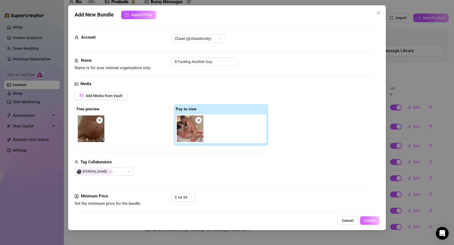
click at [369, 220] on span "Create" at bounding box center [369, 220] width 11 height 4
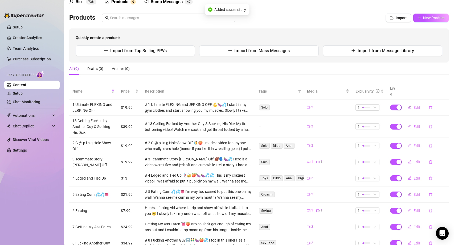
click at [85, 121] on td "13 Getting Fucked by Another Guy & Sucking His Dick" at bounding box center [93, 127] width 48 height 22
click at [415, 125] on span "Edit" at bounding box center [416, 127] width 7 height 4
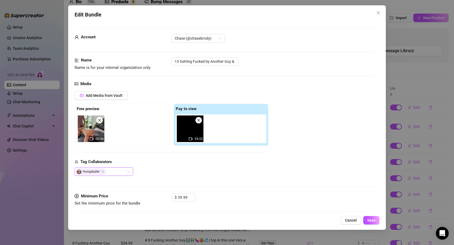
click at [113, 172] on div "Hungskater" at bounding box center [101, 171] width 51 height 7
click at [101, 183] on div "[PERSON_NAME]" at bounding box center [104, 182] width 50 height 6
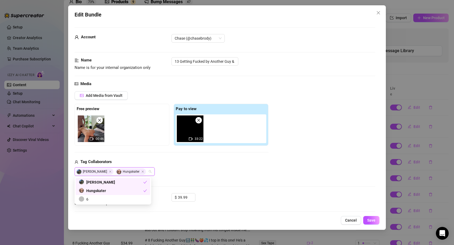
click at [221, 166] on div "Tag Collaborators [PERSON_NAME]" at bounding box center [172, 167] width 194 height 17
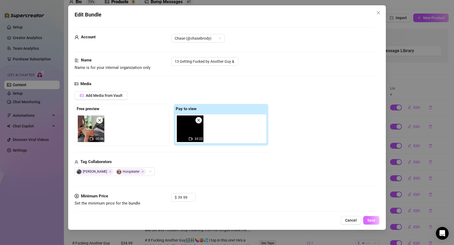
click at [377, 222] on button "Save" at bounding box center [371, 220] width 16 height 9
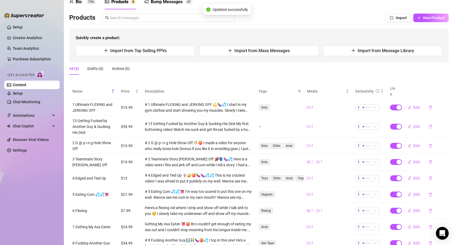
scroll to position [43, 0]
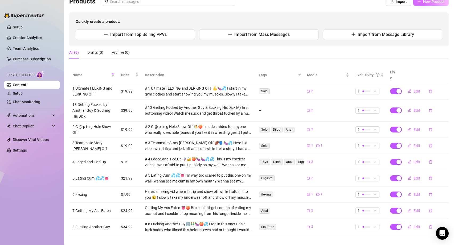
click at [427, 4] on button "New Product" at bounding box center [430, 1] width 35 height 9
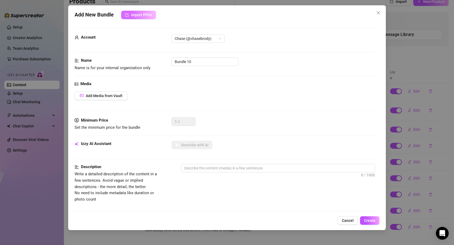
click at [137, 16] on span "Import PPVs" at bounding box center [141, 15] width 21 height 4
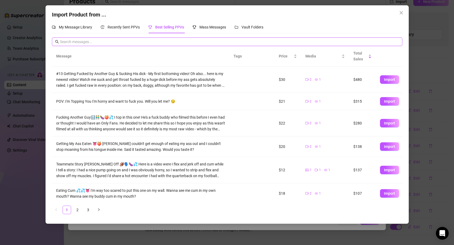
click at [87, 41] on input "text" at bounding box center [229, 42] width 339 height 6
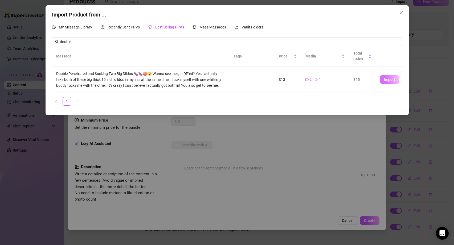
click at [387, 82] on button "Import" at bounding box center [389, 79] width 19 height 9
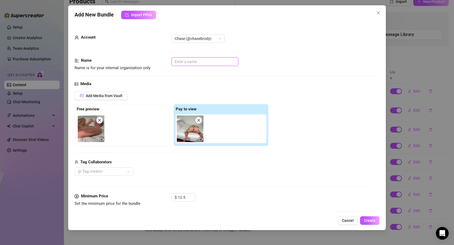
click at [185, 61] on input "text" at bounding box center [204, 61] width 67 height 9
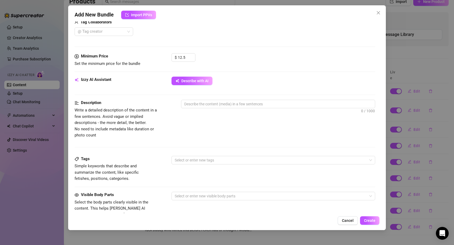
scroll to position [139, 0]
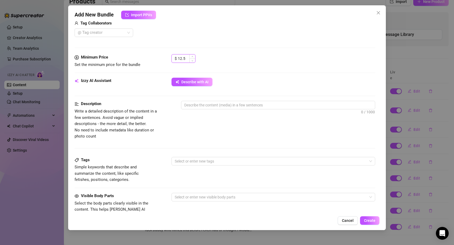
click at [179, 57] on input "12.5" at bounding box center [186, 59] width 17 height 8
click at [161, 104] on div "Description" at bounding box center [119, 104] width 89 height 6
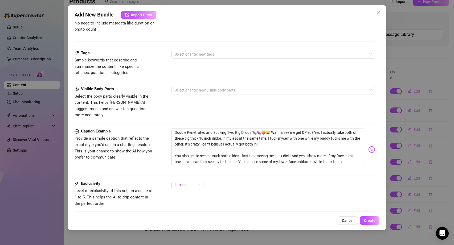
scroll to position [246, 0]
click at [174, 128] on textarea "Double Penetrated and Sucking Two Big Dildos 🍆🍆🍑😮 Wanna see me get DP’ed? Yes I…" at bounding box center [267, 147] width 193 height 38
click at [270, 128] on textarea "Double Penetrated and Sucking Two Big Dildos 🍆🍆🍑😮 Wanna see me get DP’ed? Yes I…" at bounding box center [267, 147] width 193 height 38
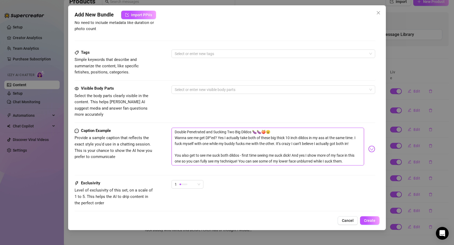
drag, startPoint x: 173, startPoint y: 125, endPoint x: 252, endPoint y: 124, distance: 79.0
click at [252, 128] on textarea "Double Penetrated and Sucking Two Big Dildos 🍆🍆🍑😮 Wanna see me get DP’ed? Yes I…" at bounding box center [267, 147] width 193 height 38
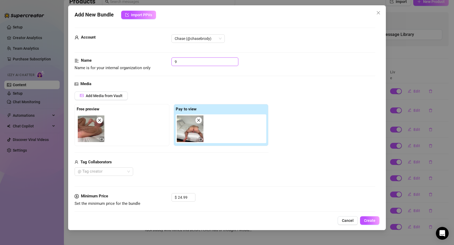
click at [193, 60] on input "9" at bounding box center [204, 61] width 67 height 9
paste input "Double Penetrated and Sucking Two Big Dildos"
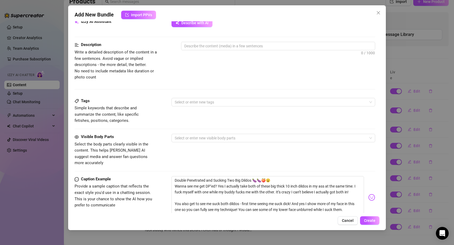
scroll to position [273, 0]
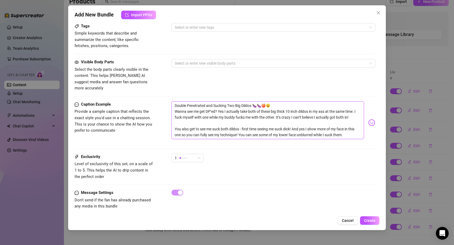
click at [201, 116] on textarea "Double Penetrated and Sucking Two Big Dildos 🍆🍆🍑😮 Wanna see me get DP’ed? Yes I…" at bounding box center [267, 120] width 193 height 38
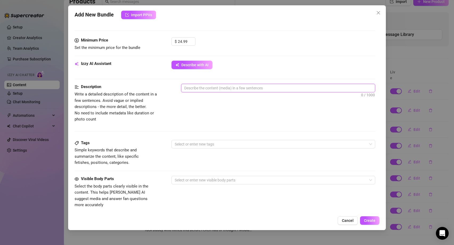
click at [192, 90] on textarea at bounding box center [278, 88] width 194 height 8
paste textarea "Double Penetrated and Sucking Two Big Dildos 🍆🍆🍑😮 Wanna see me get DP’ed? Yes I…"
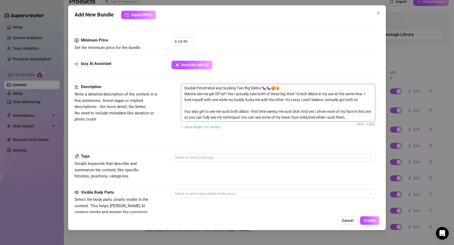
scroll to position [0, 0]
click at [184, 86] on textarea "Double Penetrated and Sucking Two Big Dildos 🍆🍆🍑😮 Wanna see me get DP’ed? Yes I…" at bounding box center [278, 102] width 194 height 37
click at [190, 156] on div at bounding box center [270, 157] width 196 height 7
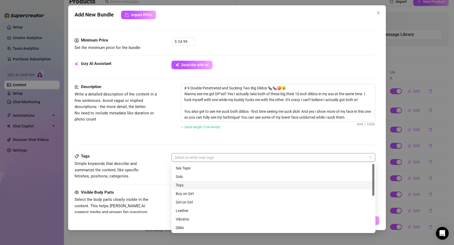
click at [192, 185] on div "Toys" at bounding box center [273, 185] width 195 height 6
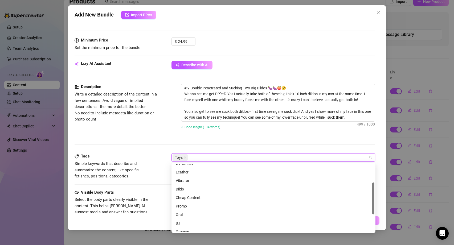
scroll to position [39, 0]
click at [186, 190] on div "Dildo" at bounding box center [273, 188] width 195 height 6
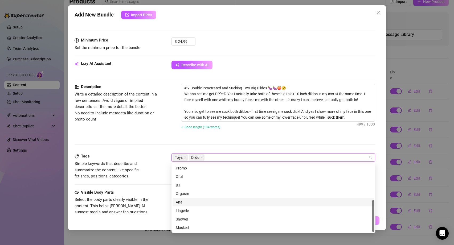
click at [185, 201] on div "Anal" at bounding box center [273, 202] width 195 height 6
click at [139, 169] on span "Simple keywords that describe and summarize the content, like specific fetishes…" at bounding box center [107, 169] width 64 height 17
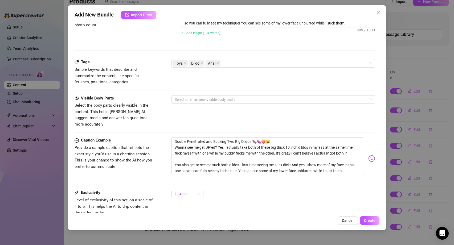
scroll to position [251, 0]
click at [201, 98] on div at bounding box center [270, 98] width 196 height 7
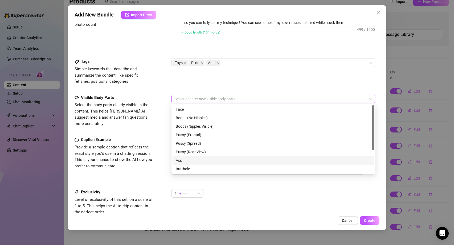
click at [188, 160] on div "Ass" at bounding box center [273, 161] width 195 height 6
click at [187, 167] on div "Butthole" at bounding box center [273, 169] width 195 height 6
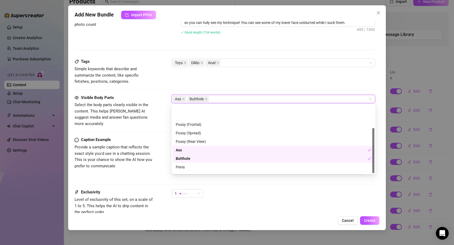
scroll to position [34, 0]
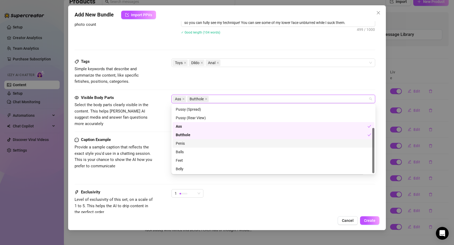
click at [188, 142] on div "Penis" at bounding box center [273, 144] width 195 height 6
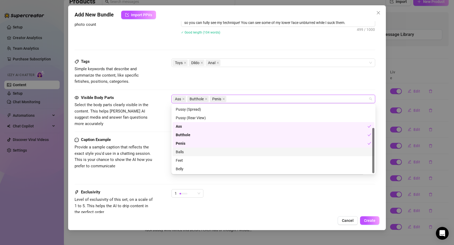
click at [183, 154] on div "Balls" at bounding box center [273, 152] width 195 height 6
click at [151, 164] on div "Caption Example Provide a sample caption that reflects the exact style you'd us…" at bounding box center [225, 158] width 301 height 43
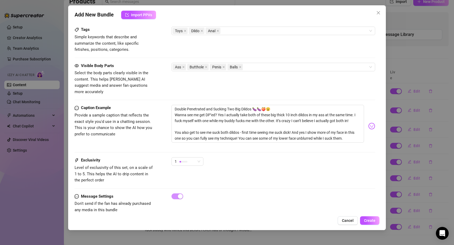
scroll to position [286, 0]
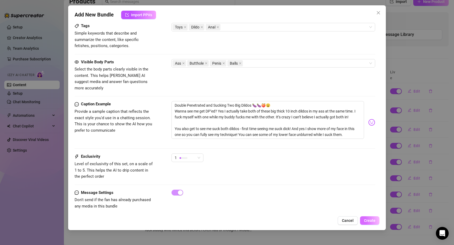
click at [367, 224] on button "Create" at bounding box center [369, 220] width 19 height 9
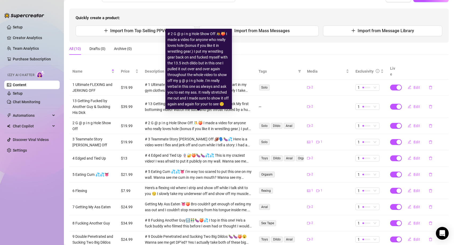
scroll to position [48, 0]
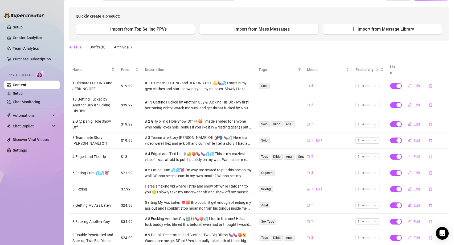
click at [415, 155] on span "Edit" at bounding box center [416, 157] width 7 height 4
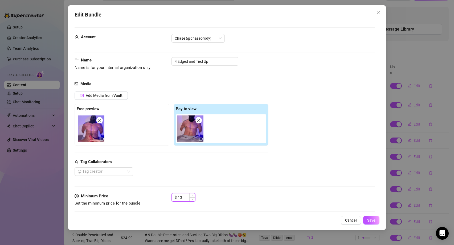
click at [180, 197] on input "13" at bounding box center [186, 197] width 17 height 8
click at [369, 219] on span "Save" at bounding box center [371, 220] width 8 height 4
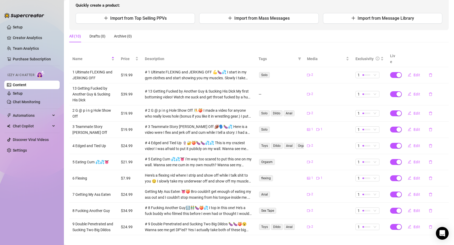
scroll to position [0, 0]
